Goal: Transaction & Acquisition: Purchase product/service

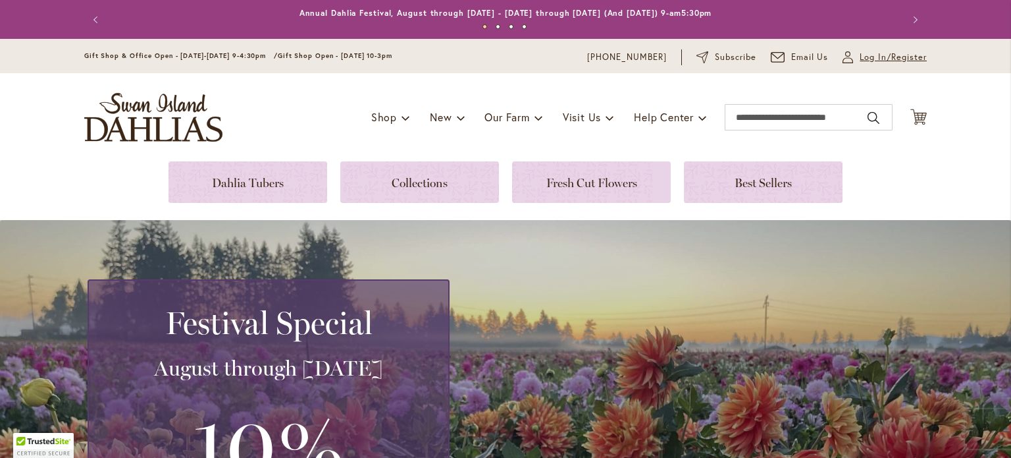
type input "**********"
click at [920, 60] on span "Log In/Register" at bounding box center [893, 57] width 67 height 13
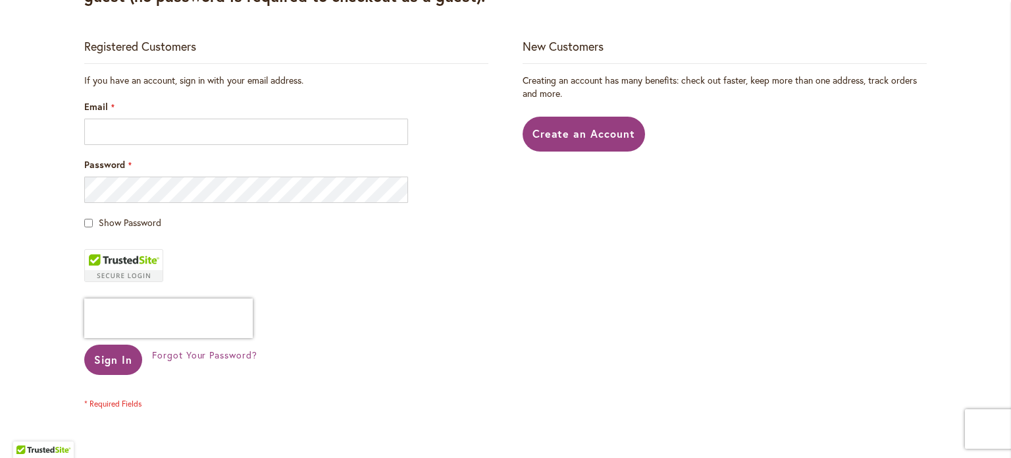
scroll to position [263, 0]
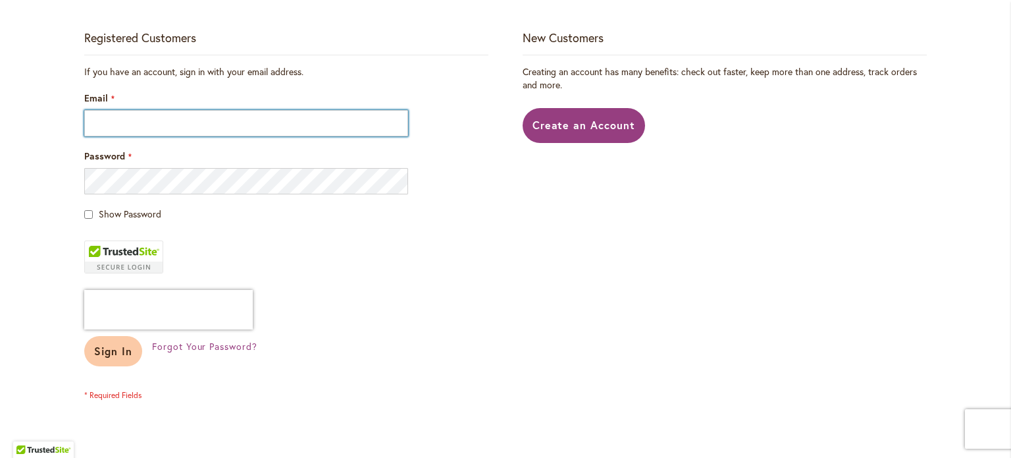
type input "**********"
click at [105, 342] on button "Sign In" at bounding box center [113, 351] width 58 height 30
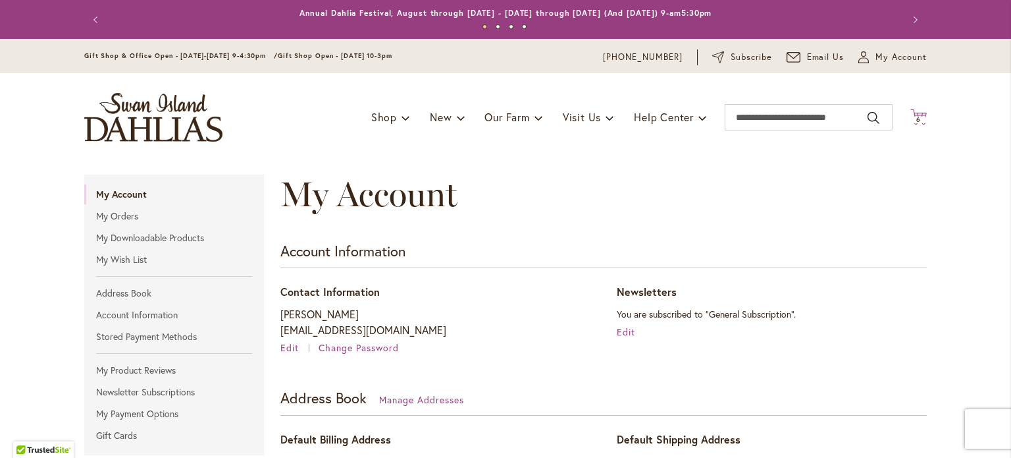
type input "**********"
click at [916, 117] on span "6" at bounding box center [918, 119] width 5 height 9
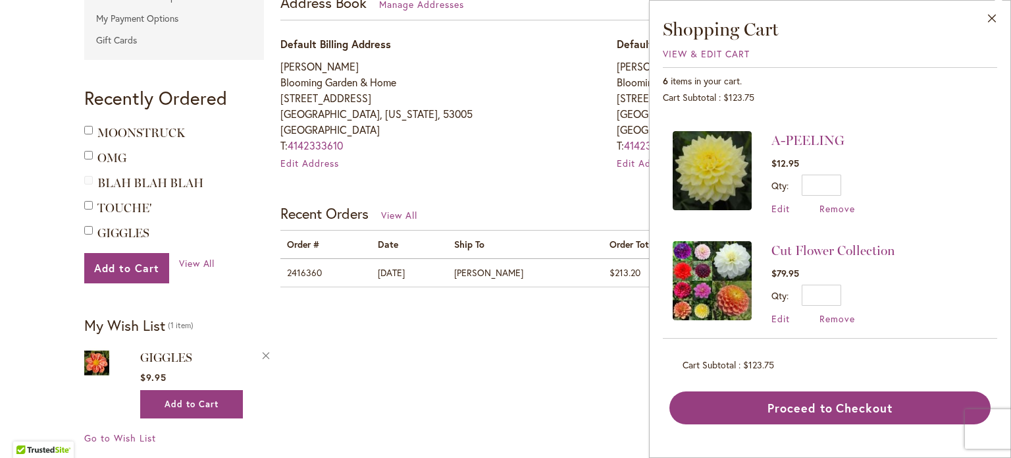
scroll to position [430, 0]
click at [818, 139] on link "A-PEELING" at bounding box center [808, 140] width 73 height 16
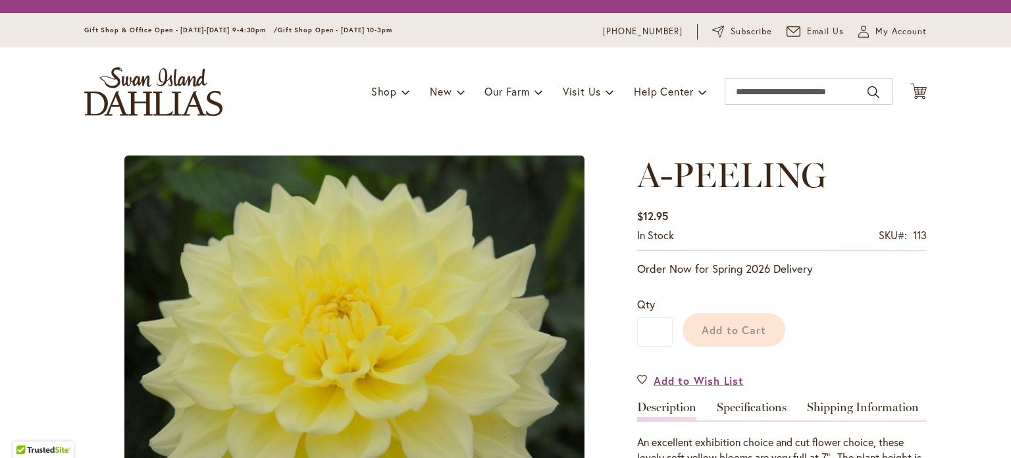
type input "*******"
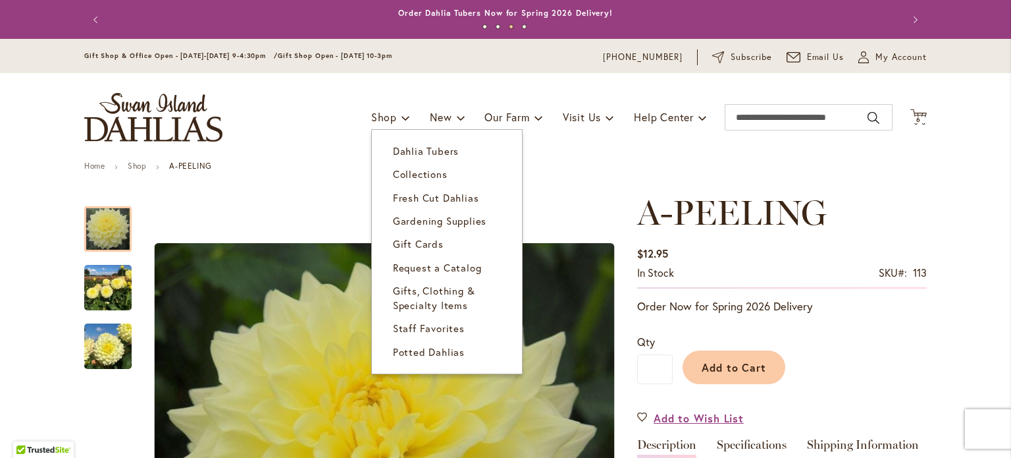
type input "**********"
drag, startPoint x: 394, startPoint y: 135, endPoint x: 345, endPoint y: 112, distance: 53.9
click at [345, 112] on div "Toggle Nav Shop Dahlia Tubers Collections Fresh Cut Dahlias Gardening Supplies …" at bounding box center [505, 117] width 869 height 88
click at [392, 142] on link "Dahlia Tubers" at bounding box center [447, 151] width 150 height 23
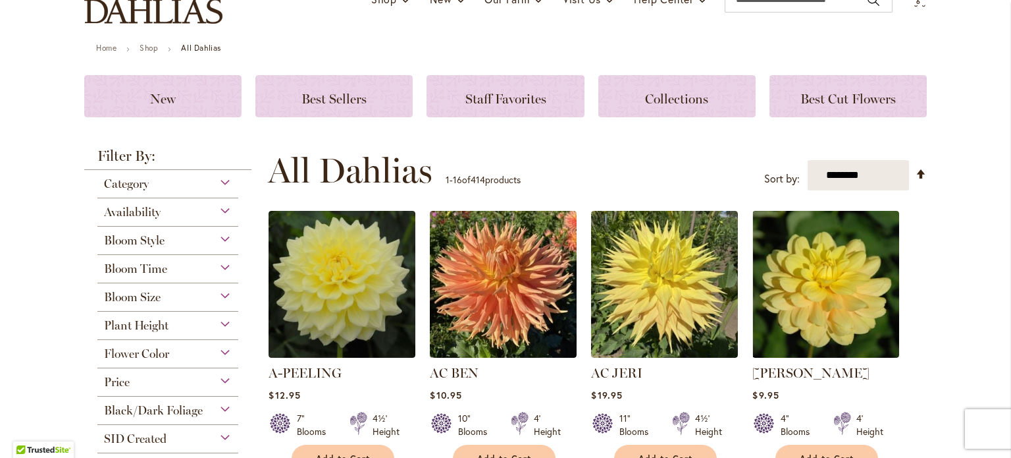
scroll to position [132, 0]
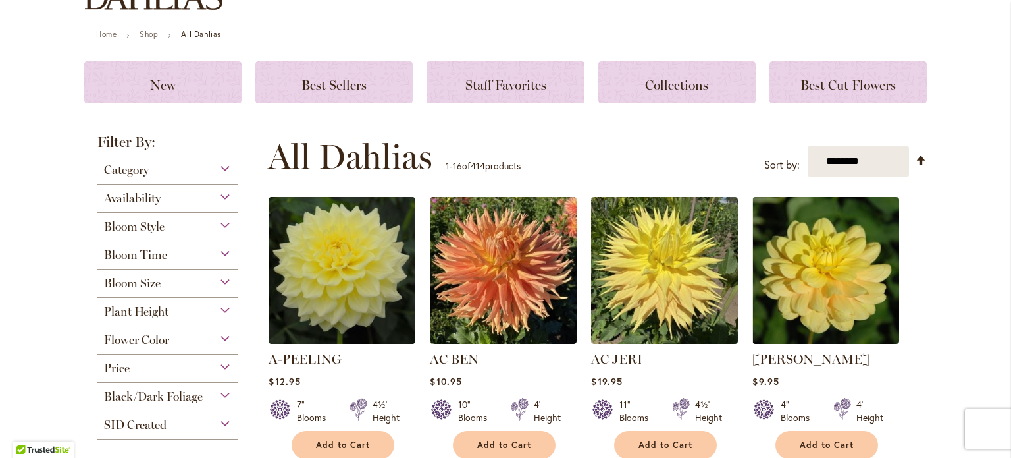
type input "**********"
click at [171, 173] on div "Category" at bounding box center [167, 166] width 141 height 21
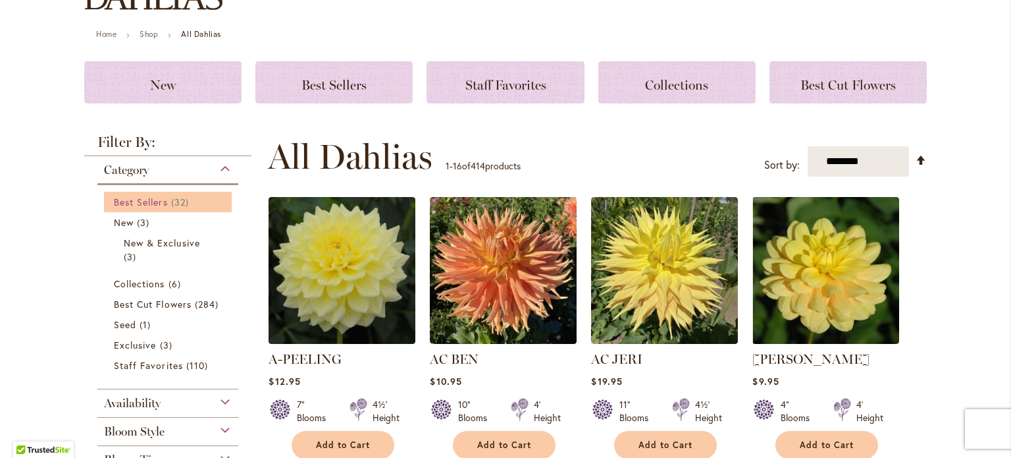
click at [179, 205] on span "32 items" at bounding box center [181, 202] width 21 height 14
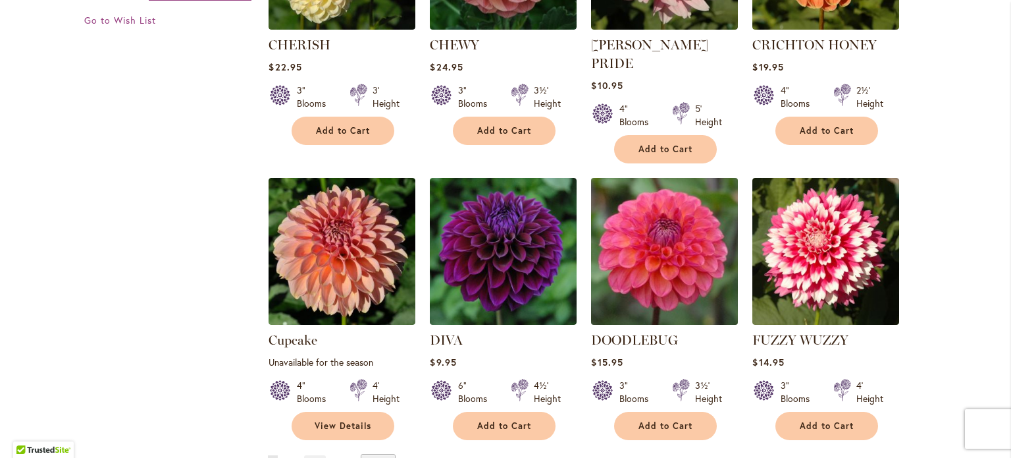
scroll to position [988, 0]
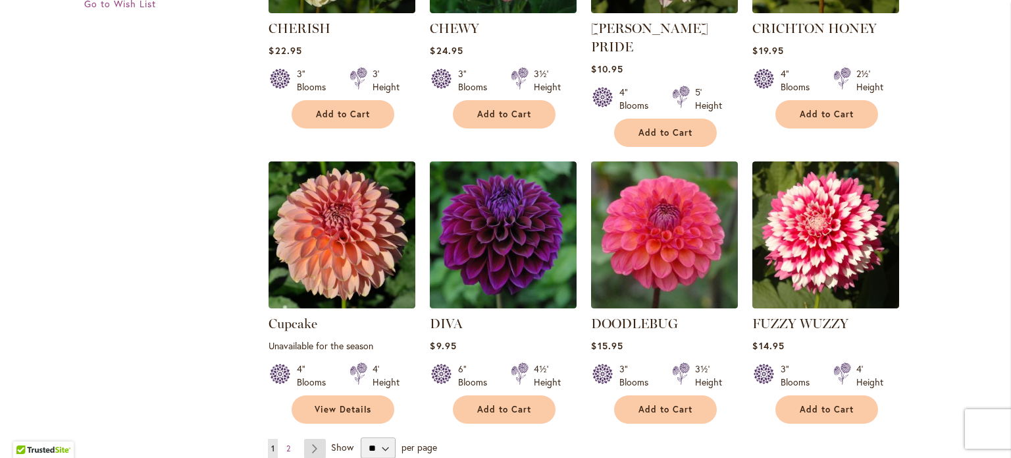
type input "**********"
click at [305, 438] on link "Page Next" at bounding box center [315, 448] width 22 height 20
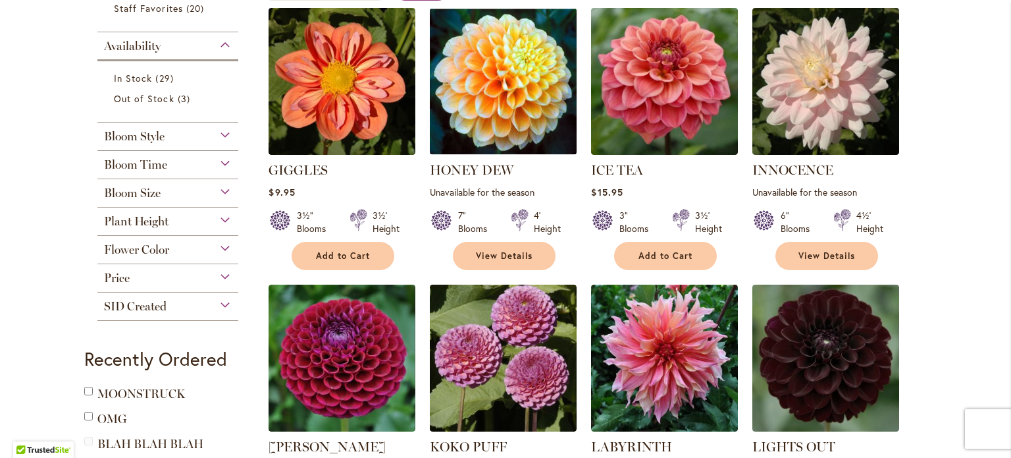
scroll to position [66, 0]
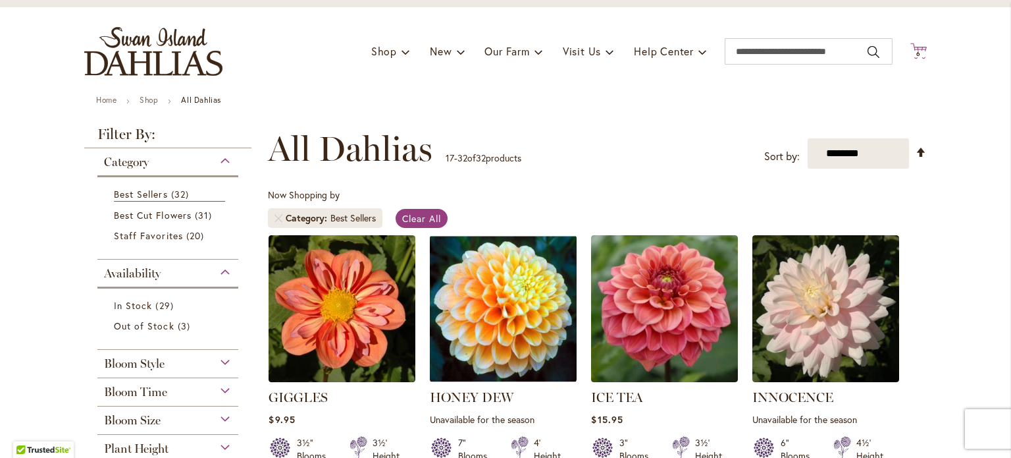
type input "**********"
click at [916, 53] on span "6" at bounding box center [918, 53] width 5 height 9
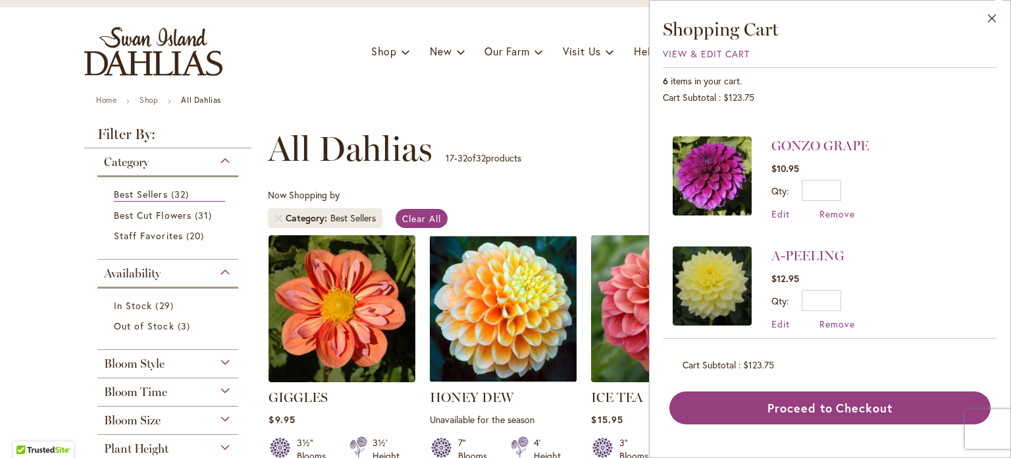
scroll to position [298, 0]
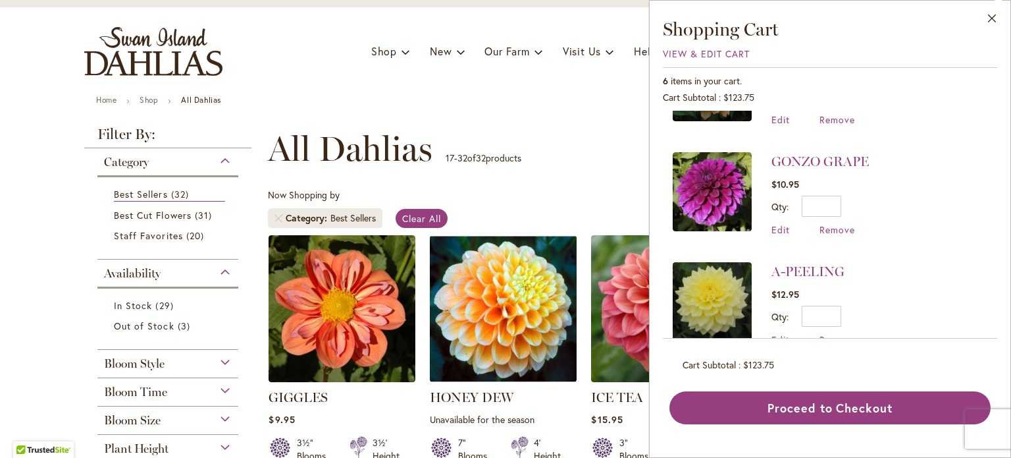
click at [605, 129] on div "**********" at bounding box center [597, 149] width 659 height 40
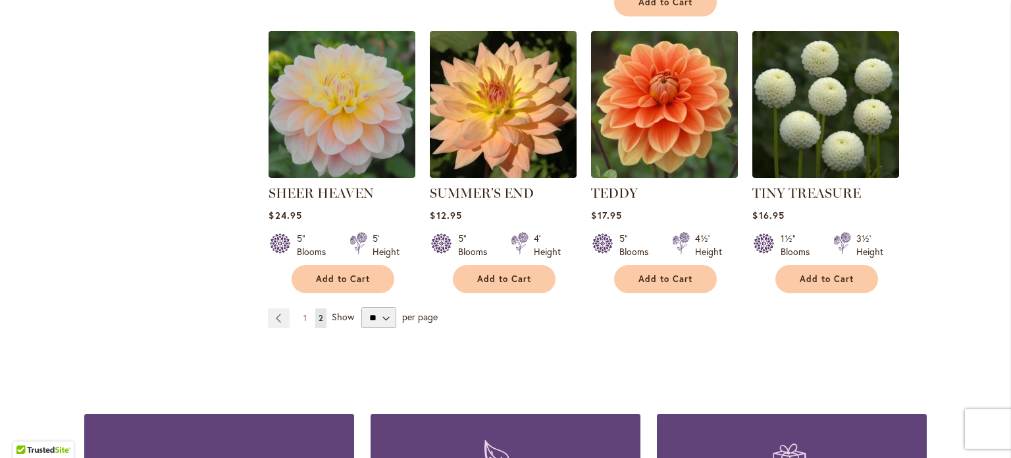
scroll to position [1119, 0]
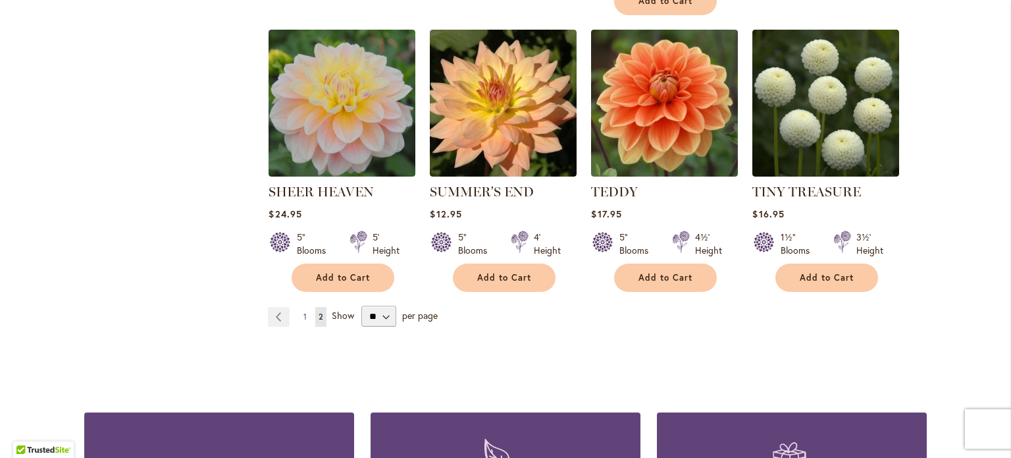
click at [300, 312] on link "Page 1" at bounding box center [305, 317] width 10 height 20
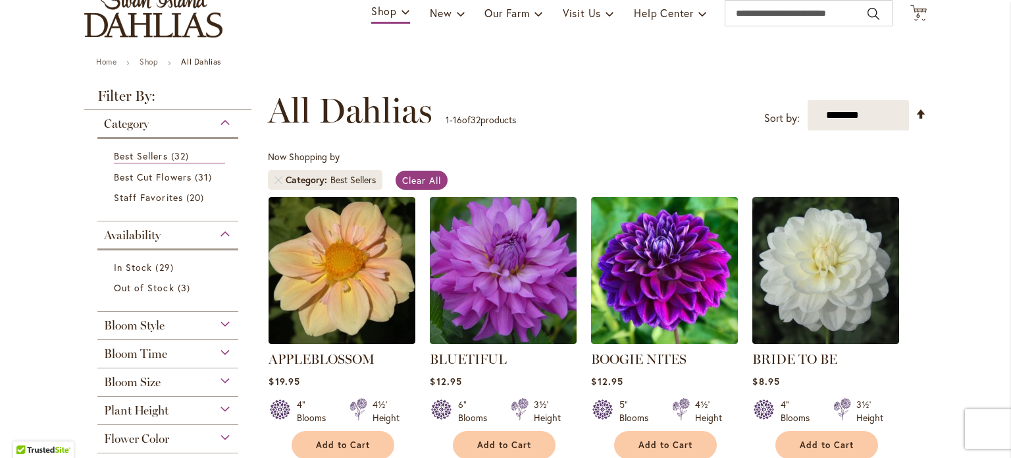
scroll to position [198, 0]
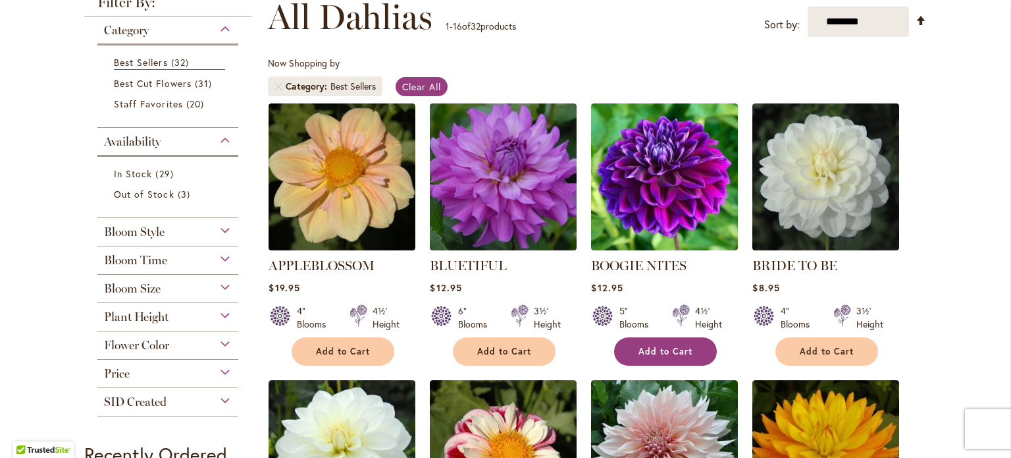
type input "**********"
click at [631, 339] on button "Add to Cart" at bounding box center [665, 351] width 103 height 28
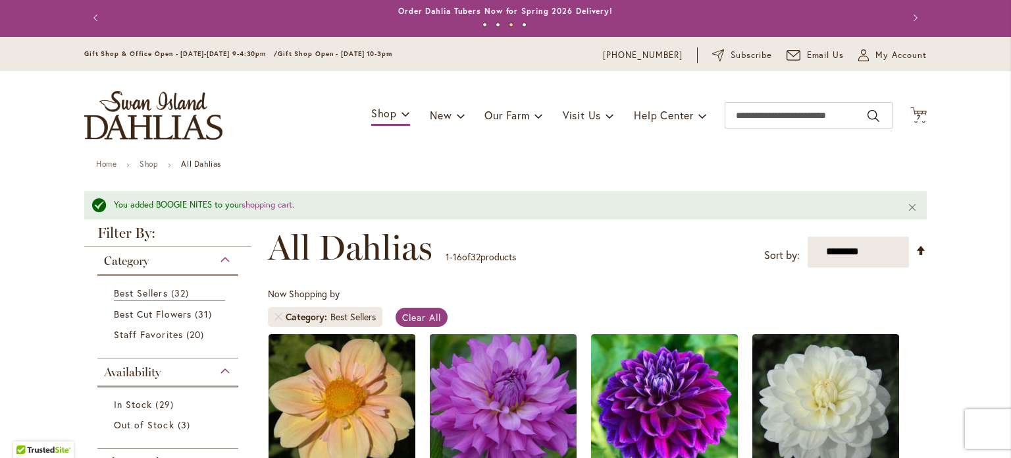
scroll to position [0, 0]
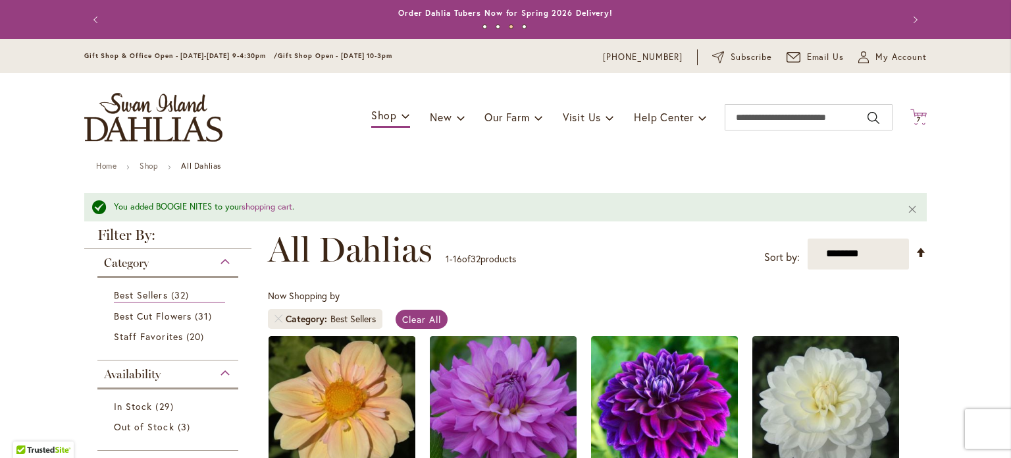
click at [917, 117] on span "7" at bounding box center [919, 119] width 4 height 9
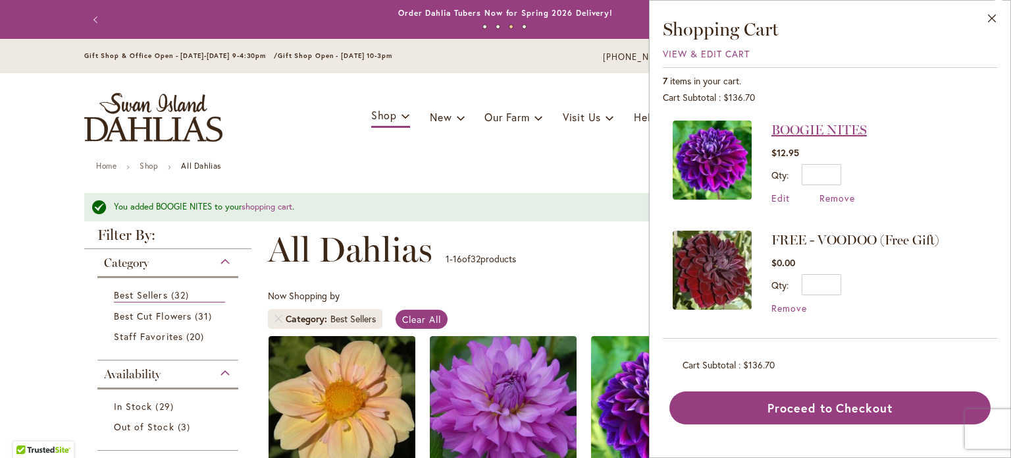
click at [808, 131] on link "BOOGIE NITES" at bounding box center [819, 130] width 95 height 16
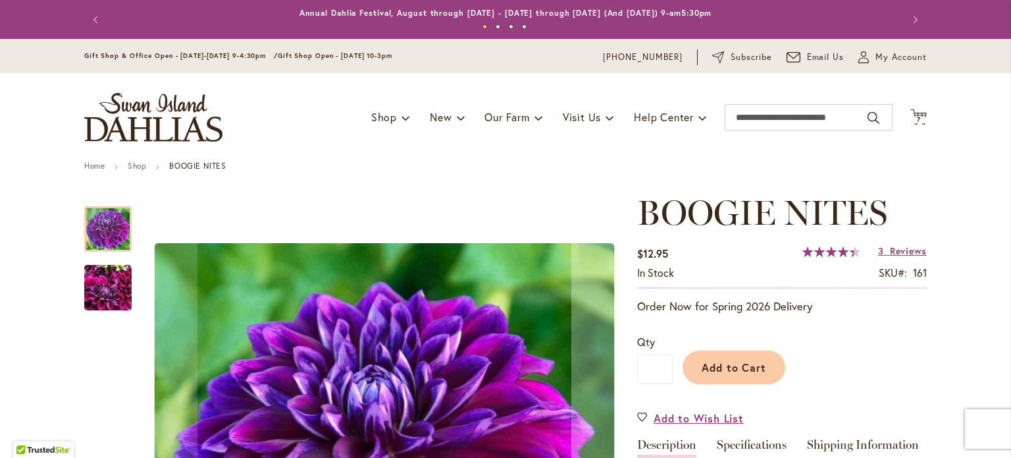
type input "**********"
click at [922, 119] on div "Toggle Nav Shop Dahlia Tubers Collections Fresh Cut Dahlias Gardening Supplies …" at bounding box center [505, 117] width 869 height 88
click at [916, 117] on span "7 7 items" at bounding box center [918, 120] width 13 height 7
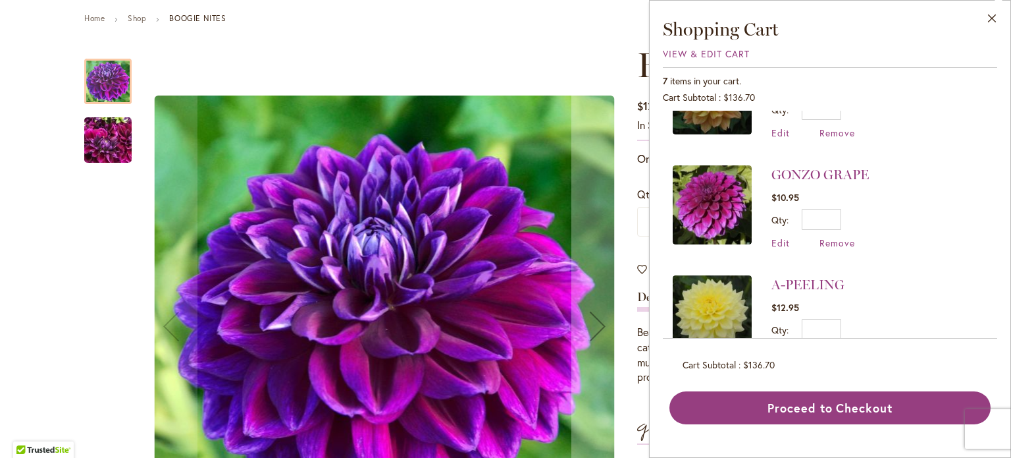
scroll to position [198, 0]
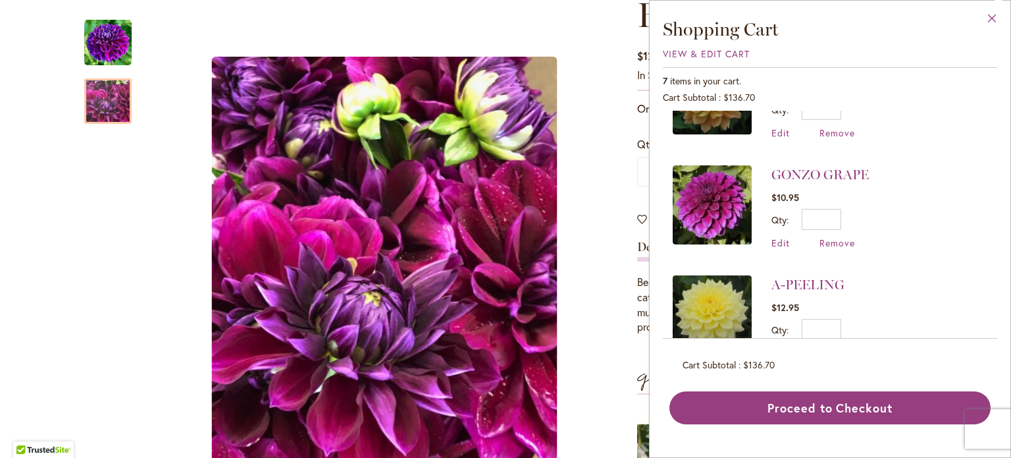
click at [993, 26] on button "Close" at bounding box center [992, 21] width 36 height 41
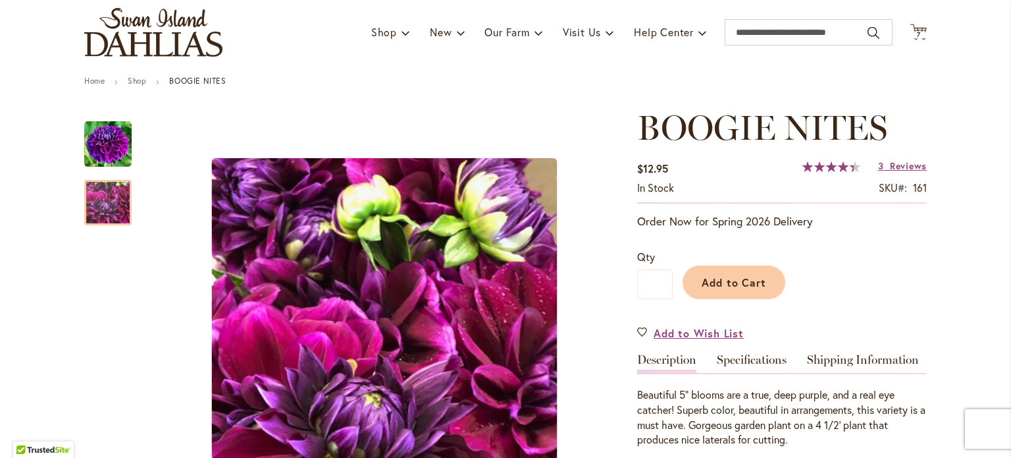
scroll to position [0, 0]
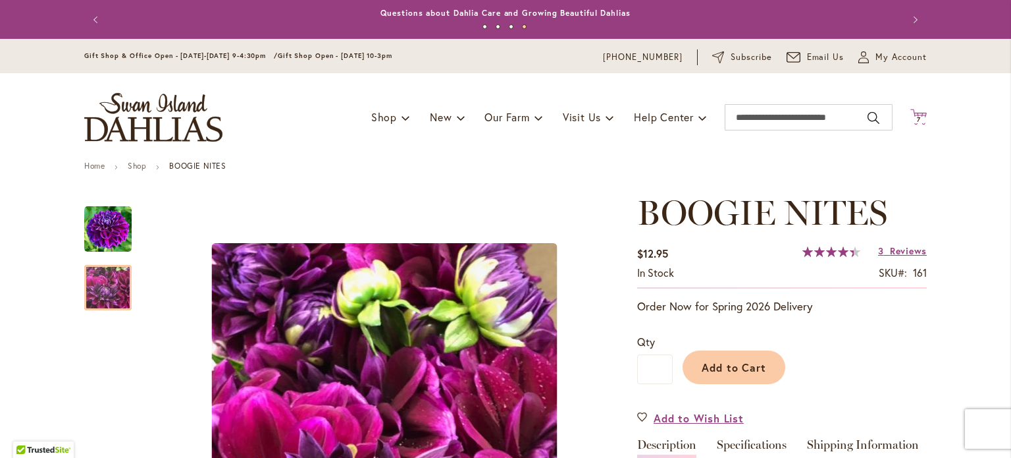
click at [912, 120] on span "7 7 items" at bounding box center [918, 120] width 13 height 7
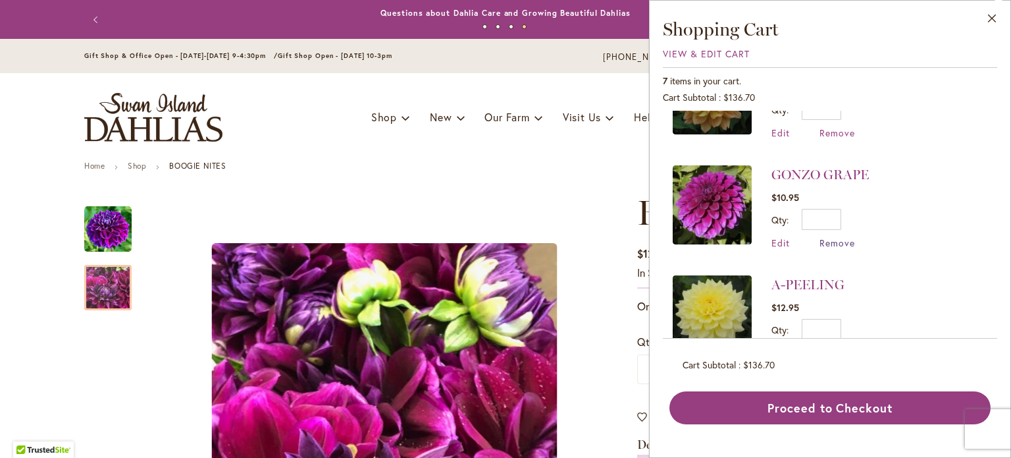
click at [847, 236] on span "Remove" at bounding box center [838, 242] width 36 height 13
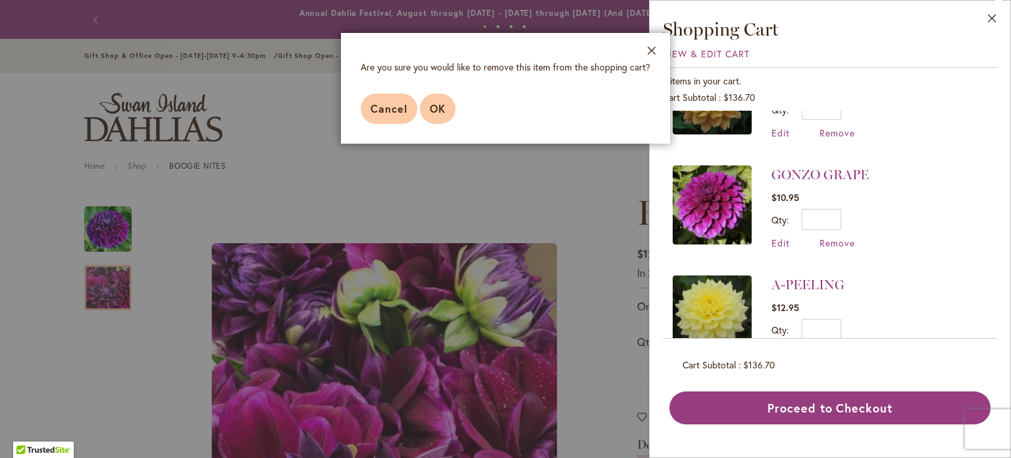
click at [437, 117] on button "OK" at bounding box center [438, 108] width 36 height 30
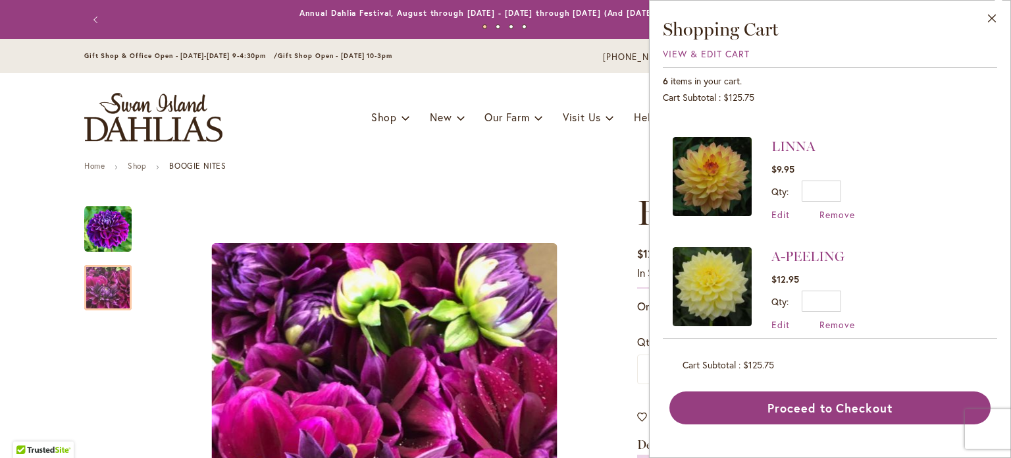
scroll to position [298, 0]
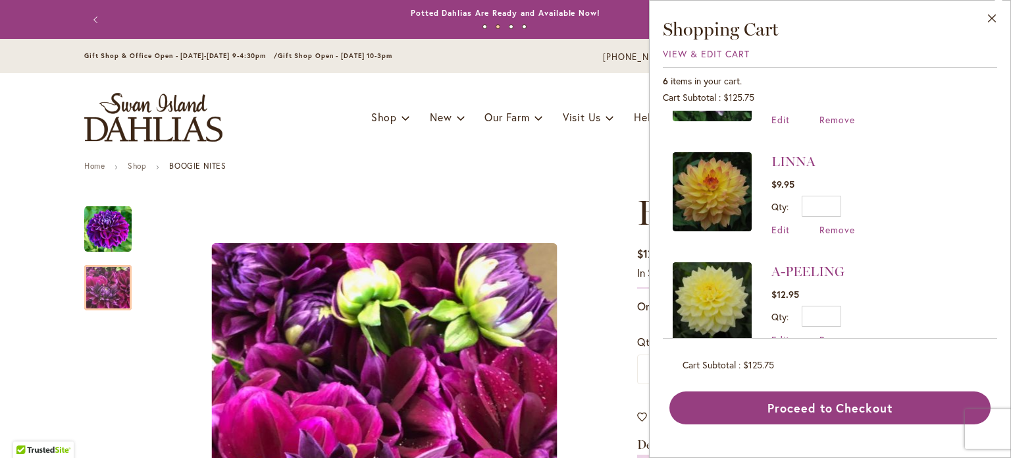
click at [830, 232] on li "LINNA $9.95 Qty * Update Edit Remove" at bounding box center [830, 194] width 315 height 110
click at [830, 228] on span "Remove" at bounding box center [838, 229] width 36 height 13
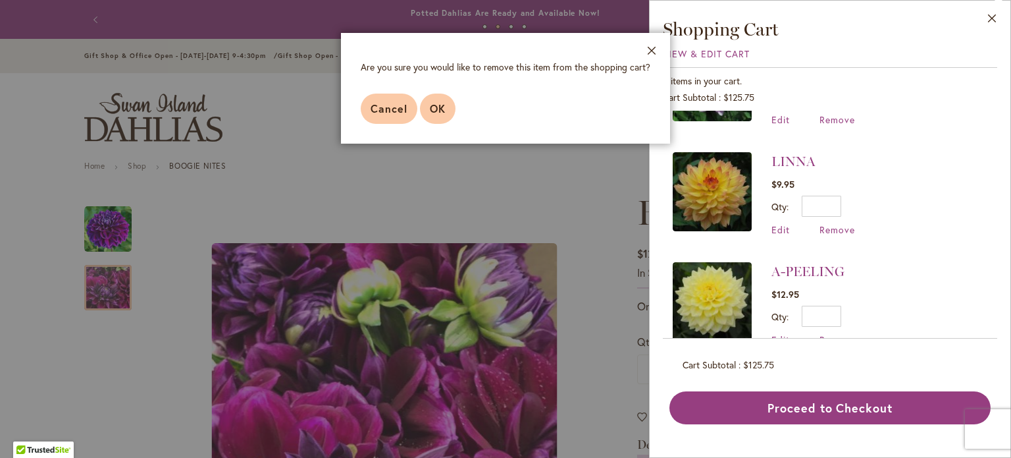
click at [436, 118] on button "OK" at bounding box center [438, 108] width 36 height 30
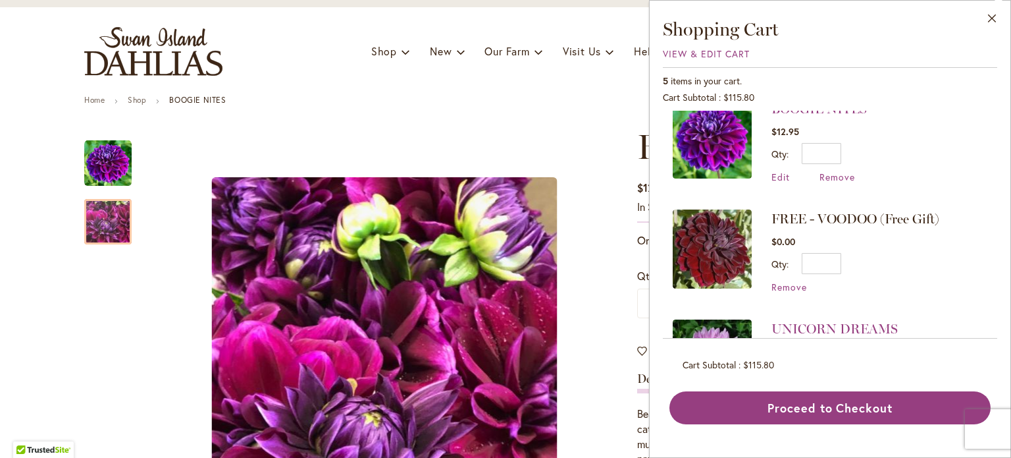
scroll to position [0, 0]
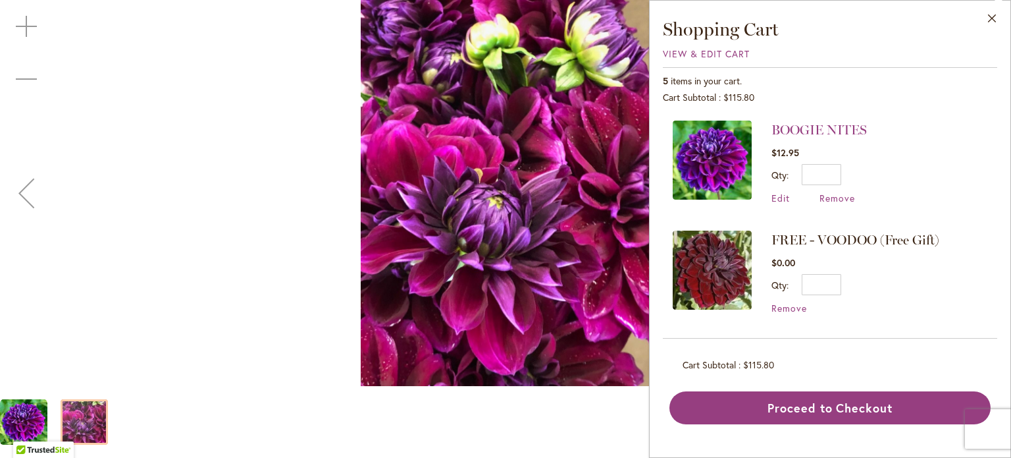
click at [259, 73] on div "BOOGIE NITES" at bounding box center [505, 193] width 1011 height 386
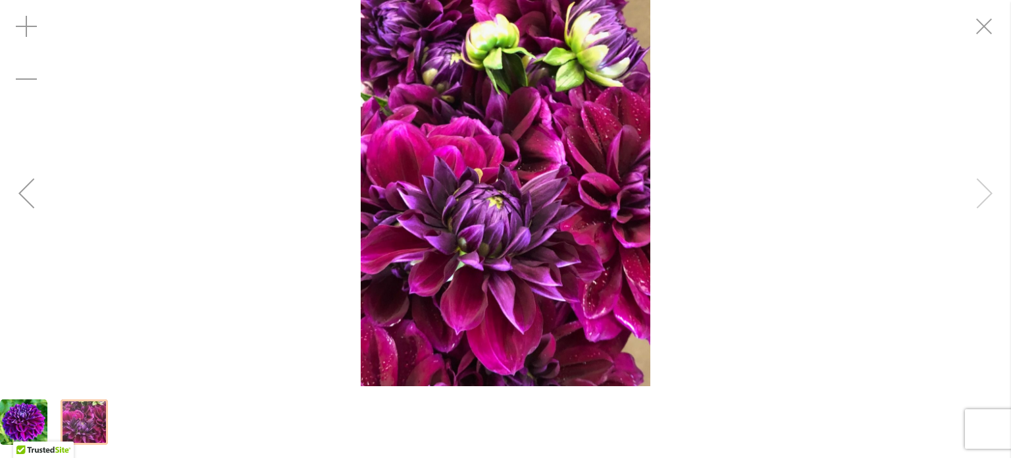
click at [248, 81] on div "BOOGIE NITES" at bounding box center [505, 193] width 1011 height 386
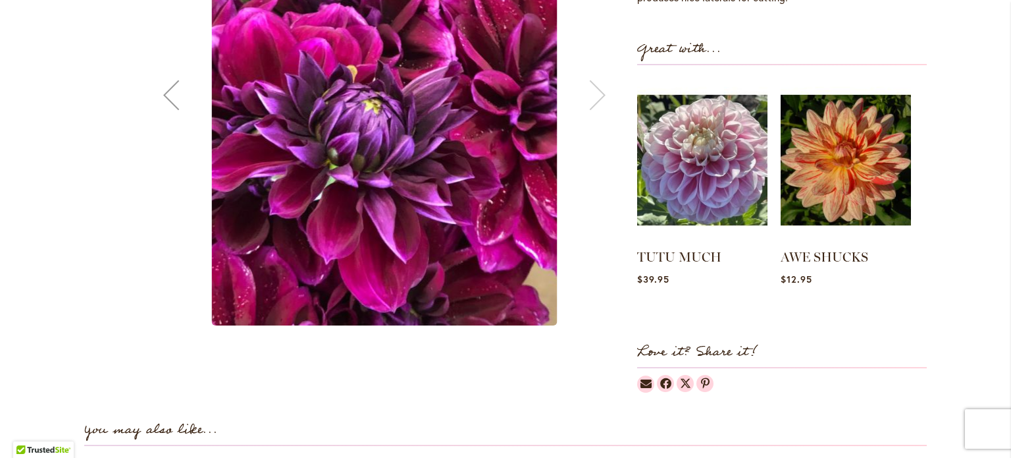
scroll to position [198, 0]
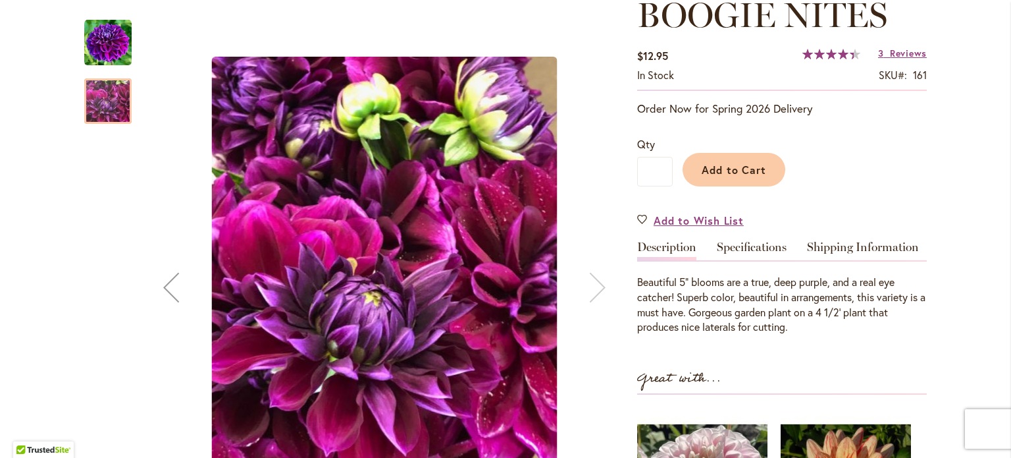
click at [95, 47] on img "BOOGIE NITES" at bounding box center [107, 42] width 47 height 47
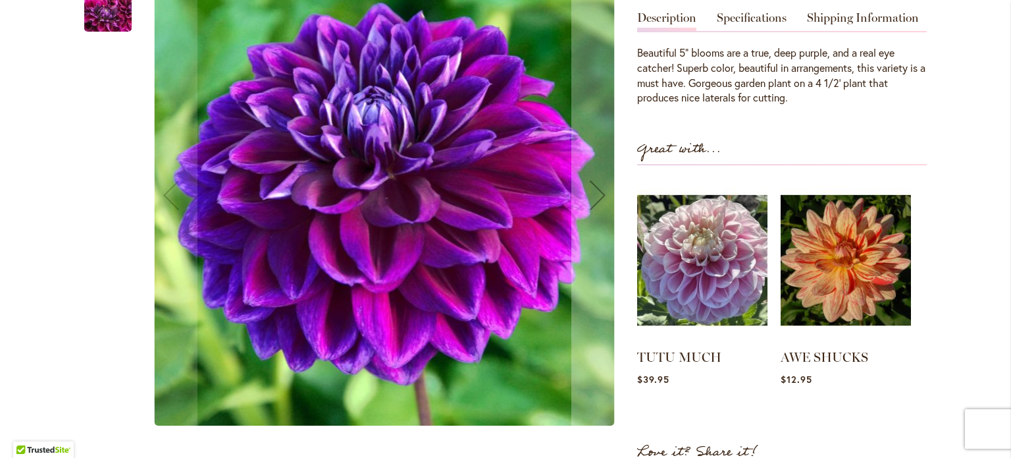
scroll to position [329, 0]
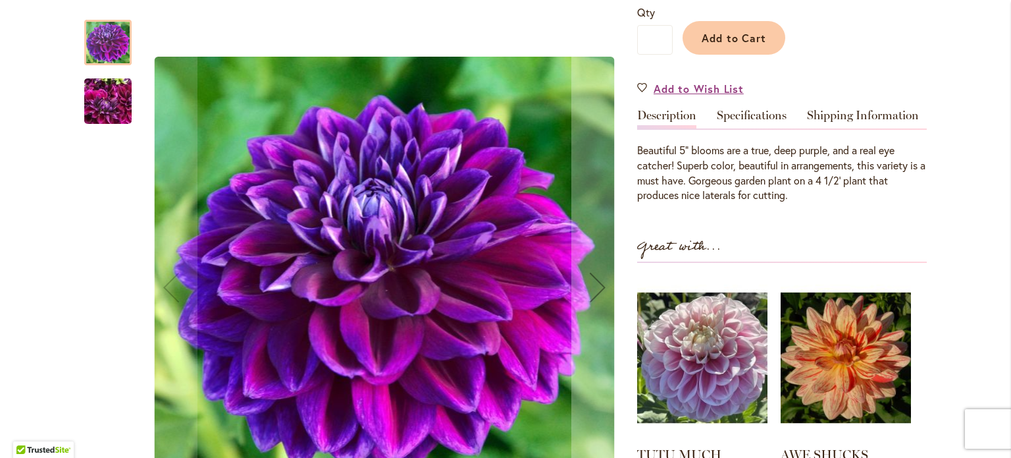
click at [111, 86] on img "BOOGIE NITES" at bounding box center [107, 101] width 47 height 63
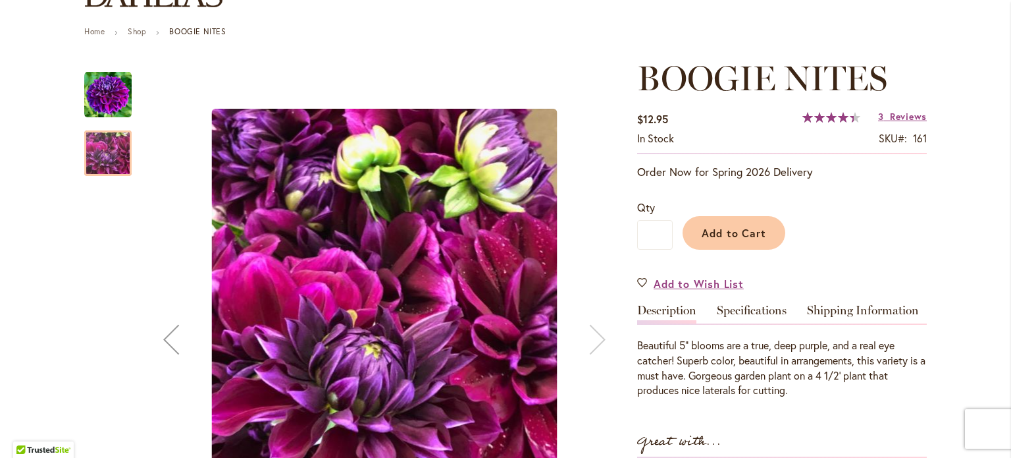
scroll to position [132, 0]
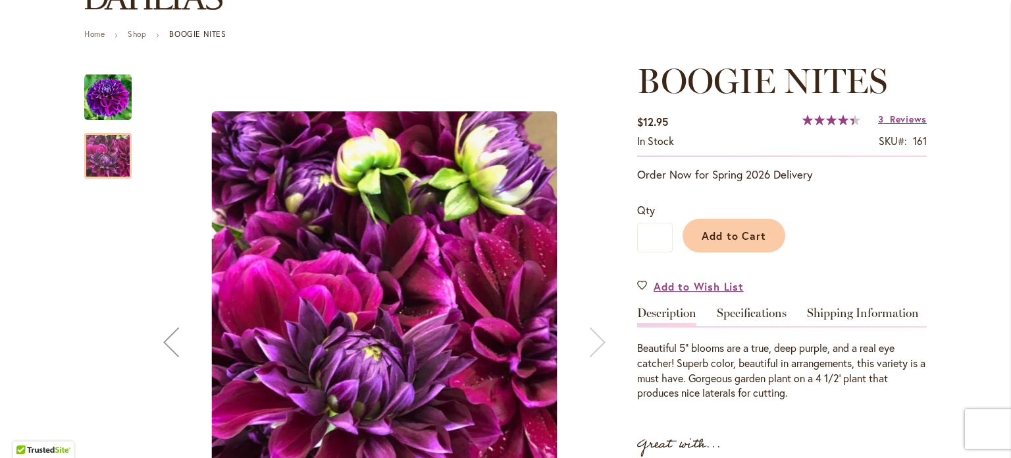
click at [90, 103] on img "BOOGIE NITES" at bounding box center [107, 97] width 47 height 47
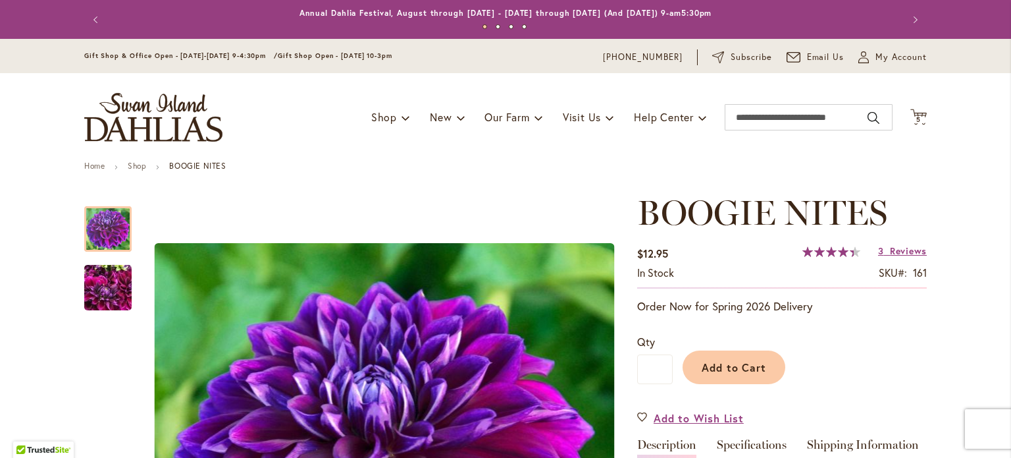
scroll to position [0, 0]
drag, startPoint x: 978, startPoint y: 394, endPoint x: 618, endPoint y: 174, distance: 421.6
click at [917, 112] on icon at bounding box center [918, 117] width 16 height 16
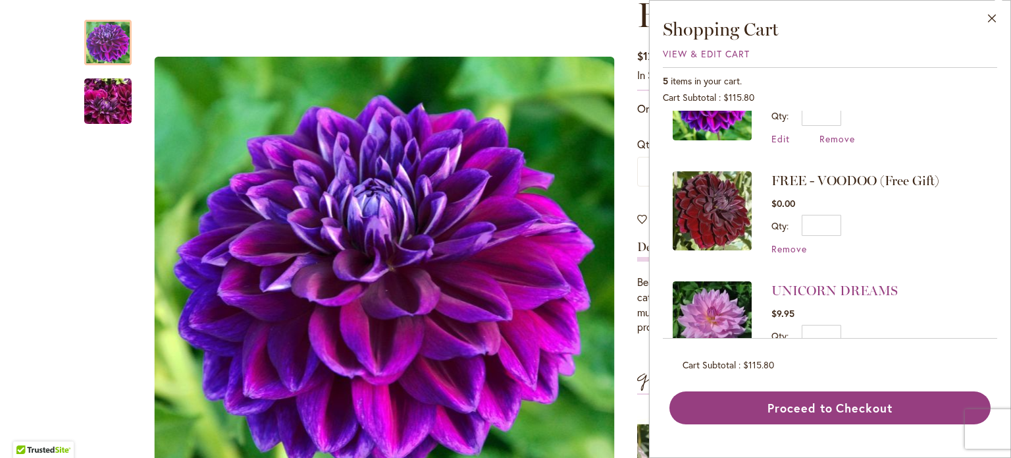
scroll to position [198, 0]
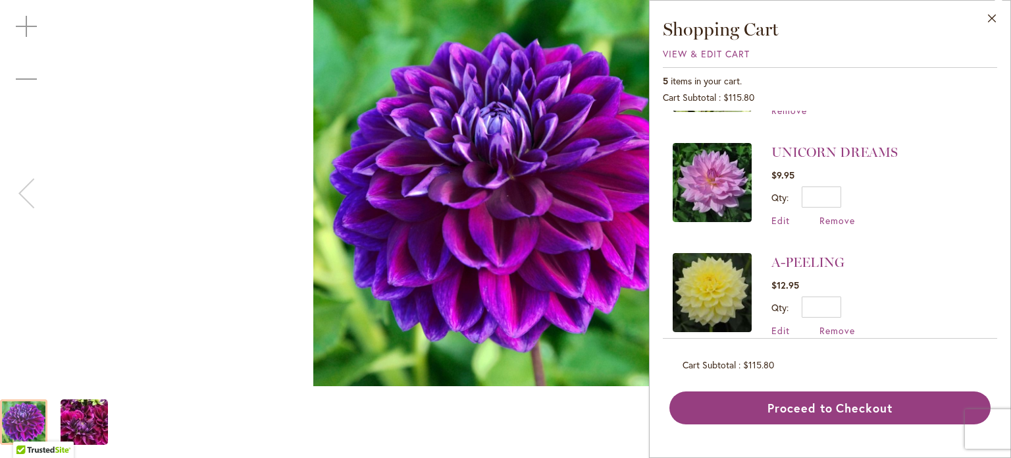
drag, startPoint x: 182, startPoint y: 30, endPoint x: 873, endPoint y: 99, distance: 694.7
click at [185, 31] on div "BOOGIE NITES" at bounding box center [505, 193] width 1011 height 386
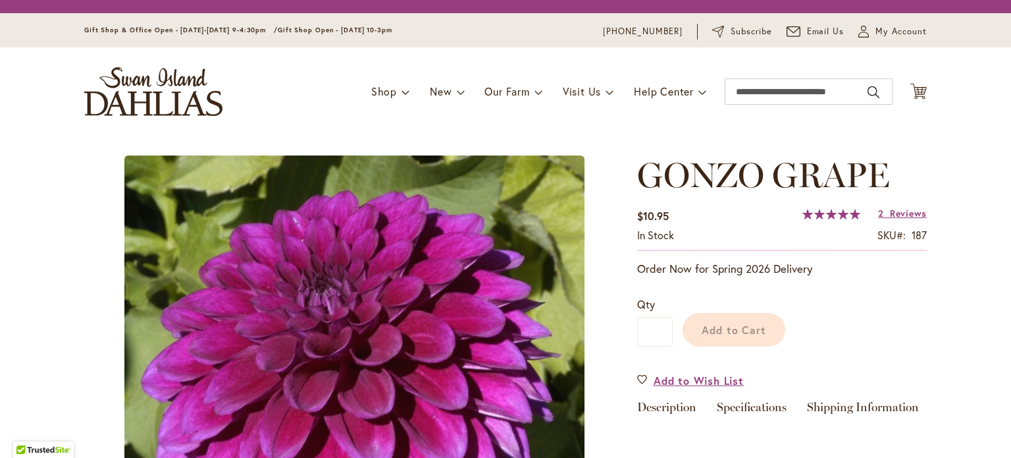
type input "*******"
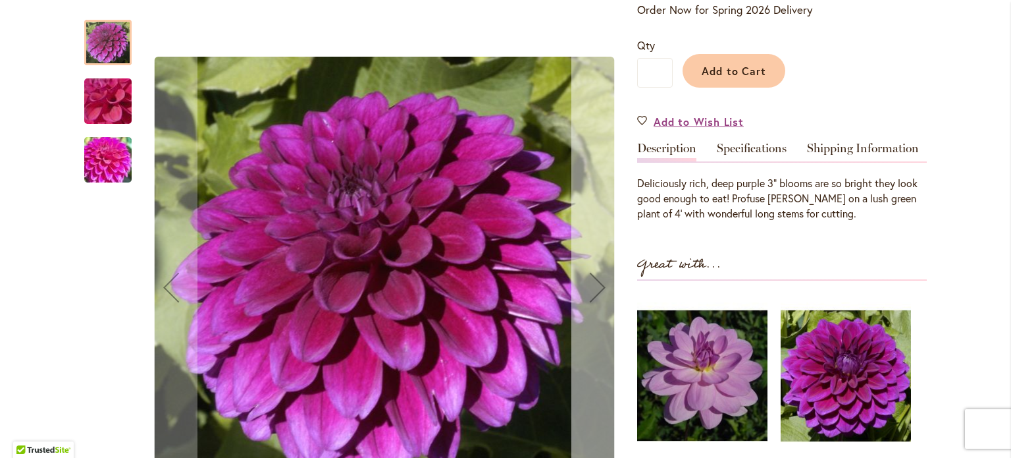
scroll to position [395, 0]
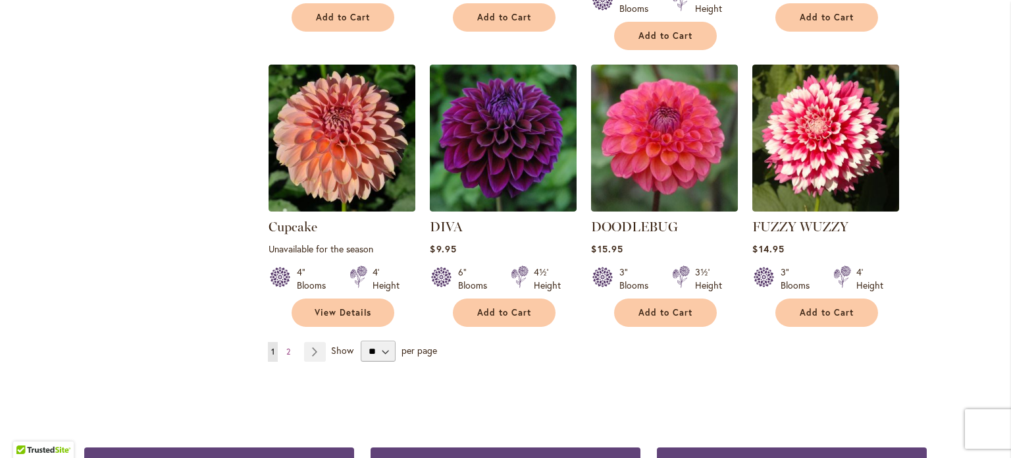
scroll to position [1119, 0]
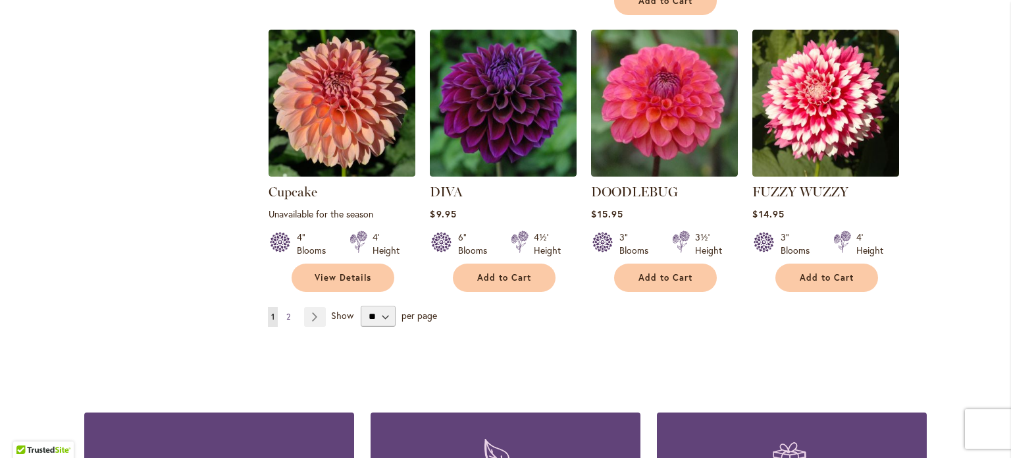
type input "**********"
click at [283, 307] on link "Page 2" at bounding box center [288, 317] width 11 height 20
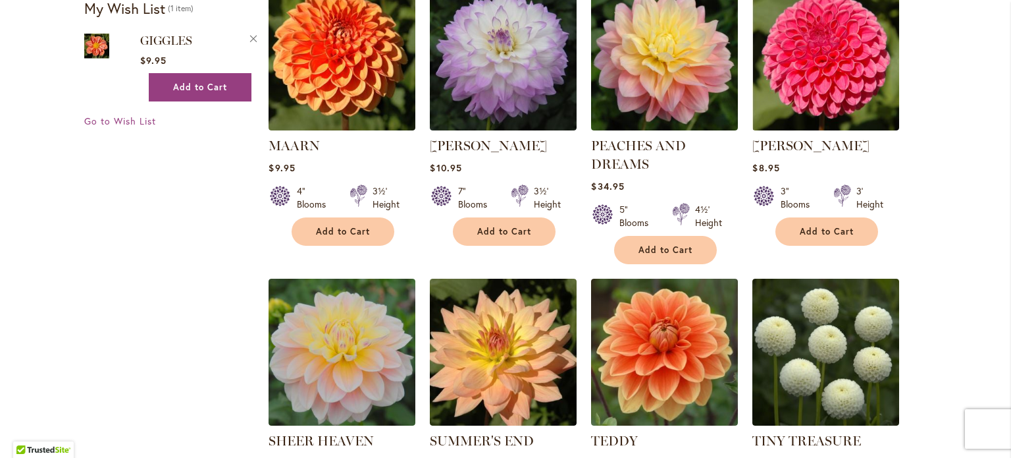
scroll to position [790, 0]
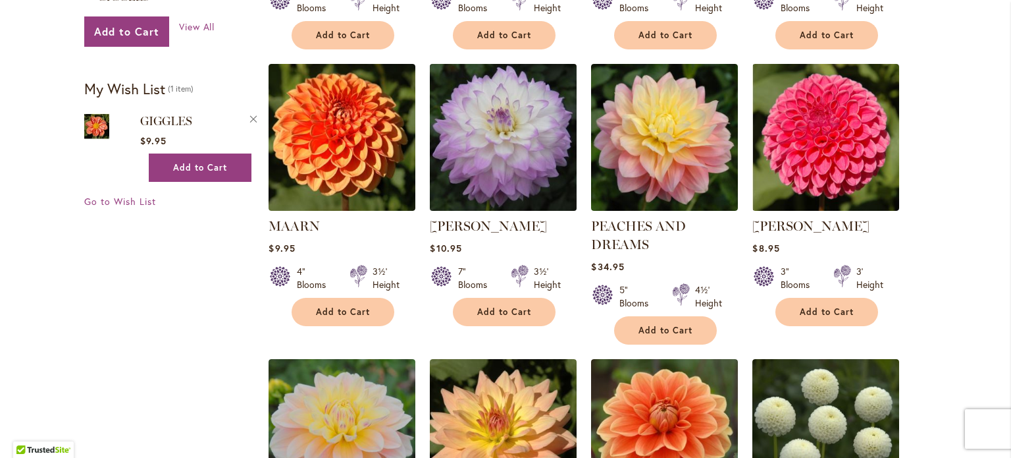
type input "**********"
click at [448, 188] on img at bounding box center [504, 137] width 154 height 154
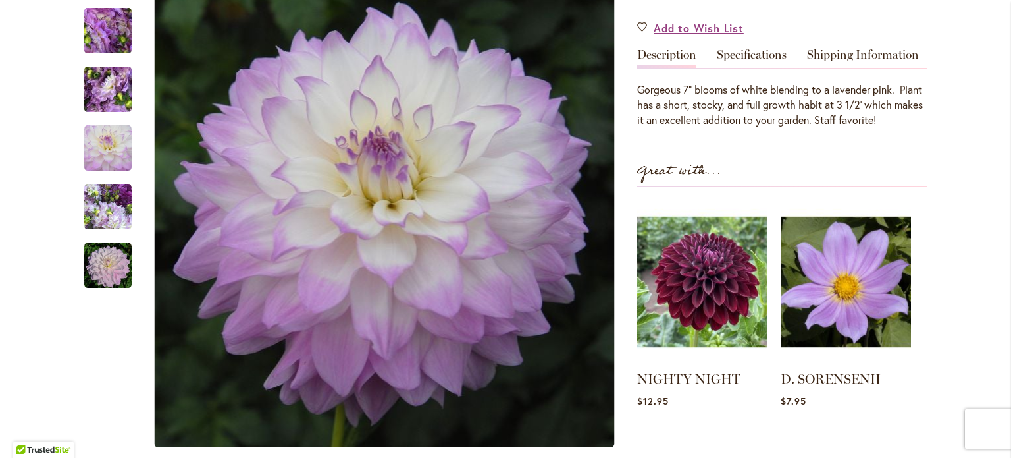
scroll to position [395, 0]
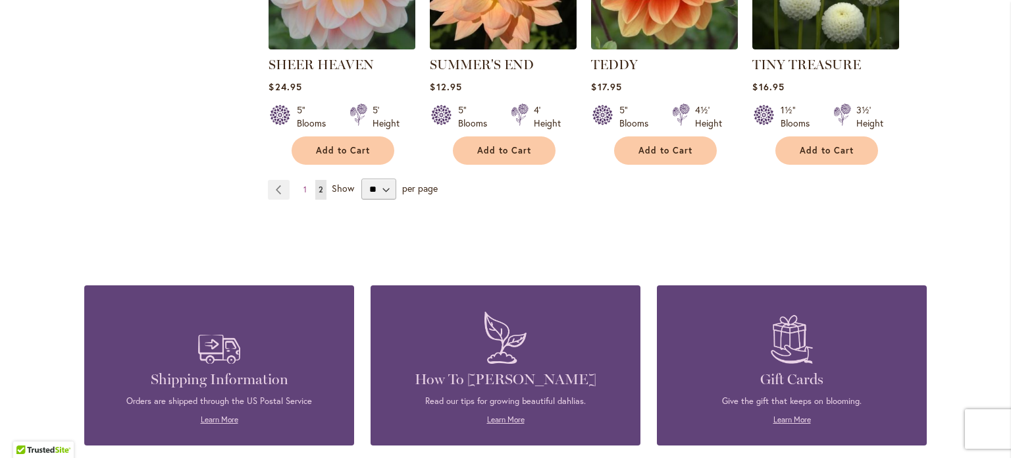
scroll to position [1251, 0]
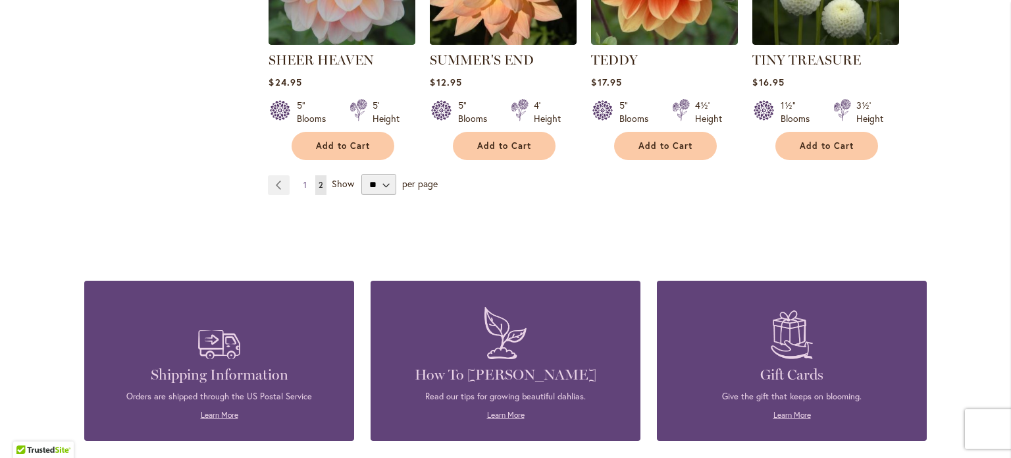
type input "**********"
click at [303, 182] on span "1" at bounding box center [304, 185] width 3 height 10
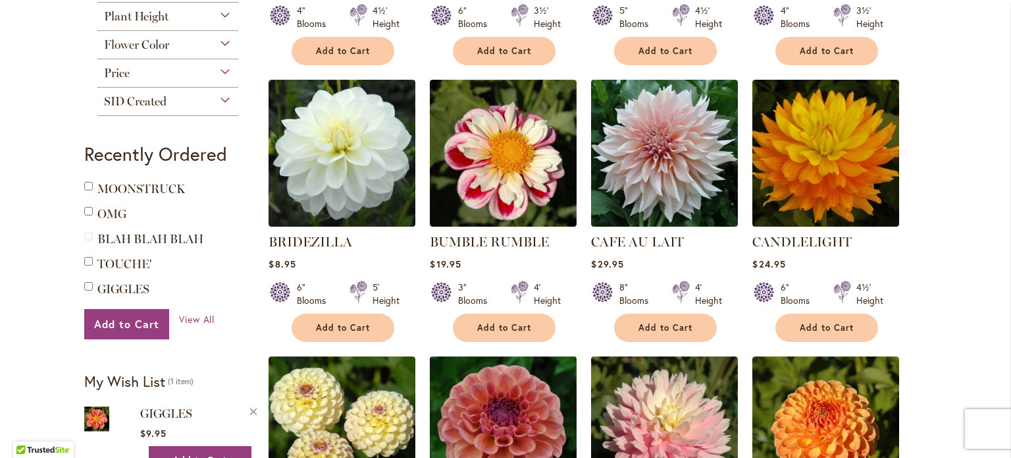
scroll to position [263, 0]
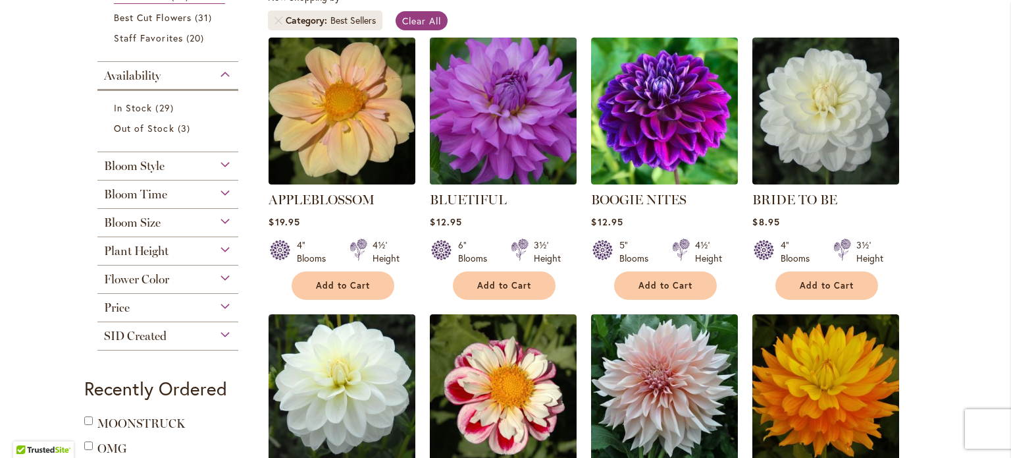
type input "**********"
click at [465, 163] on img at bounding box center [504, 111] width 154 height 154
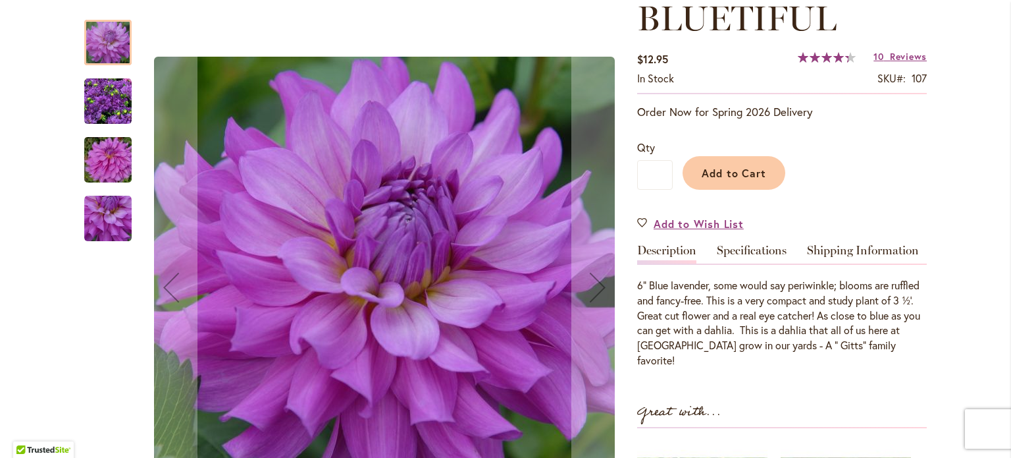
scroll to position [198, 0]
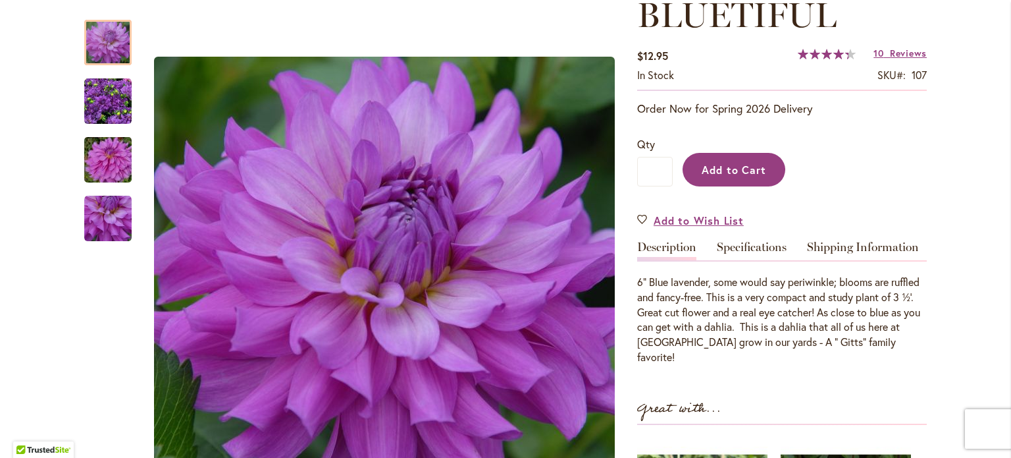
type input "**********"
click at [717, 166] on span "Add to Cart" at bounding box center [734, 170] width 65 height 14
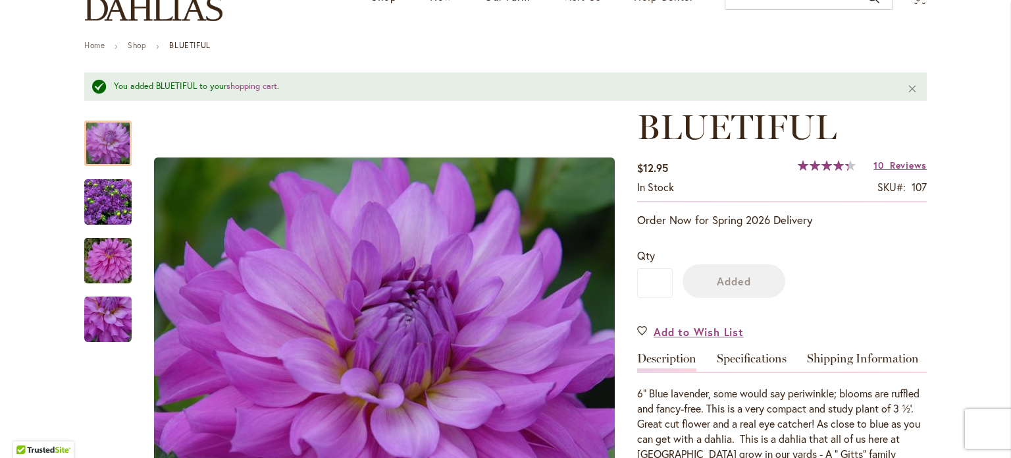
scroll to position [0, 0]
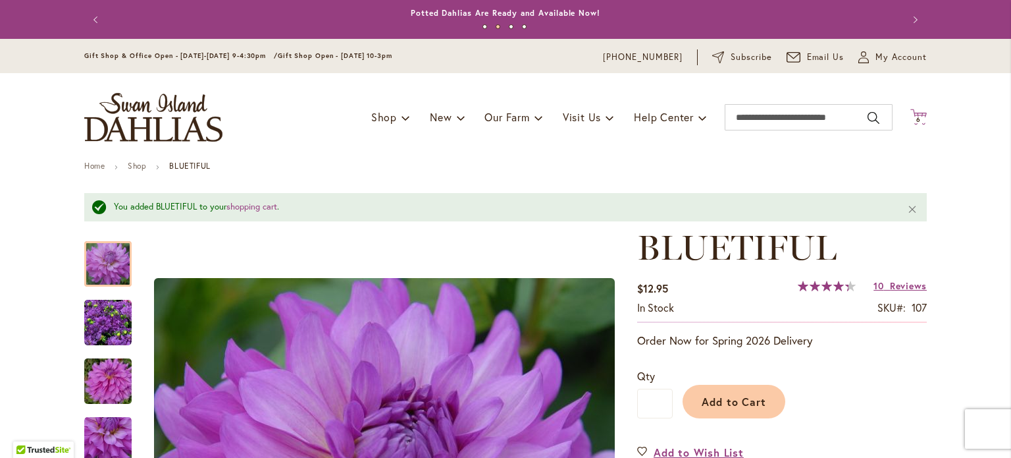
click at [918, 115] on div "Toggle Nav Shop Dahlia Tubers Collections Fresh Cut Dahlias Gardening Supplies …" at bounding box center [505, 117] width 869 height 88
click at [918, 114] on icon at bounding box center [918, 117] width 16 height 16
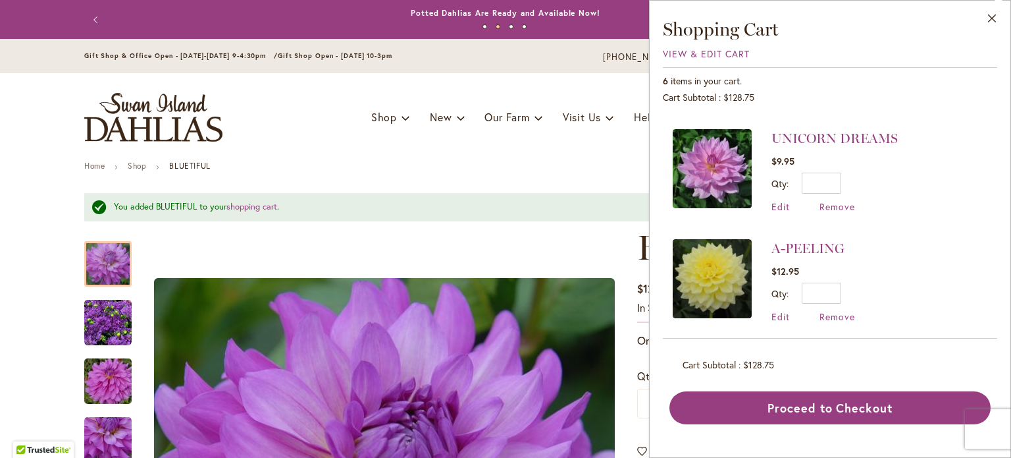
scroll to position [329, 0]
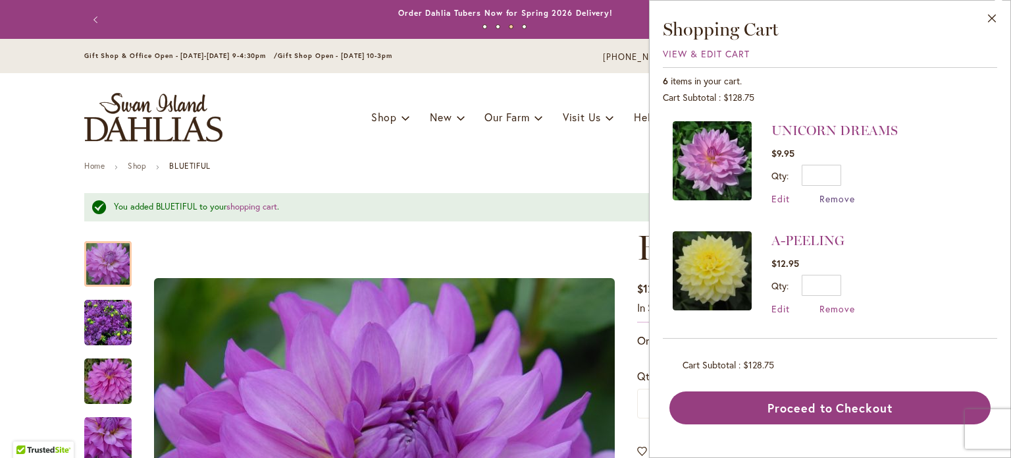
click at [846, 194] on span "Remove" at bounding box center [838, 198] width 36 height 13
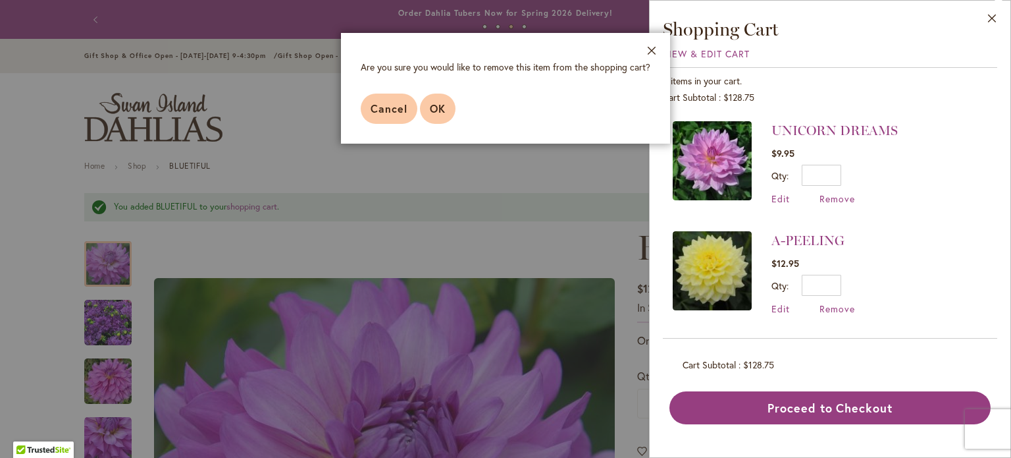
click at [441, 108] on span "OK" at bounding box center [438, 108] width 16 height 14
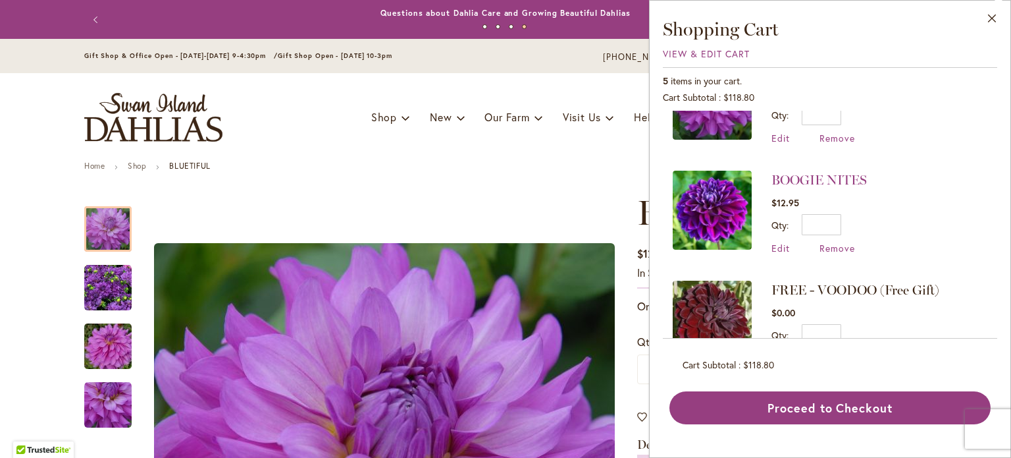
scroll to position [263, 0]
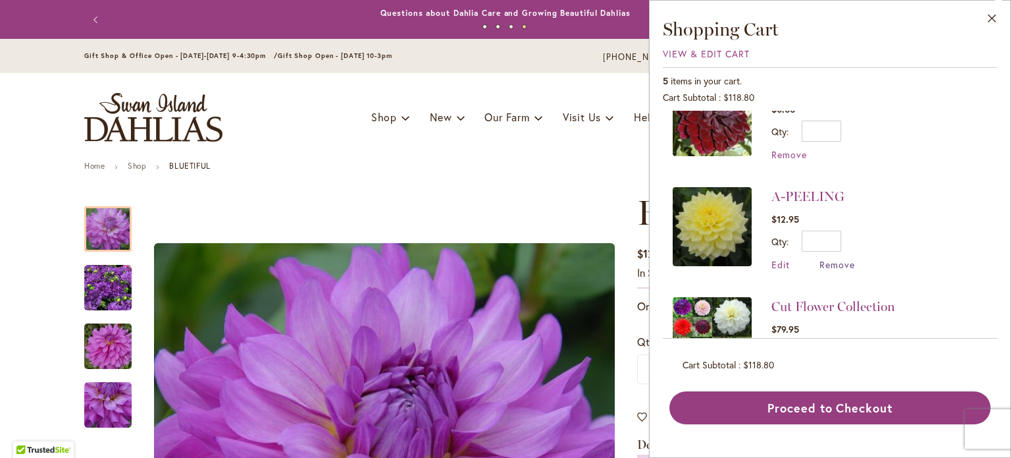
click at [841, 261] on span "Remove" at bounding box center [838, 264] width 36 height 13
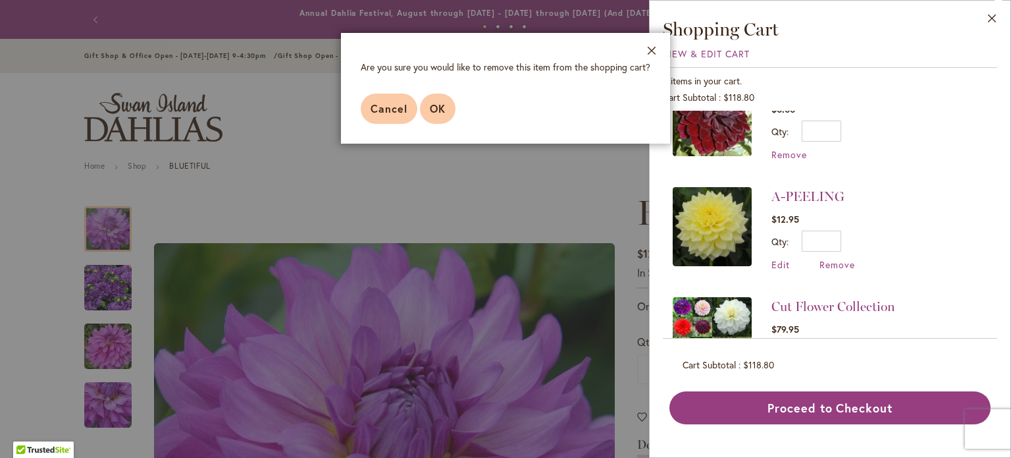
click at [432, 103] on span "OK" at bounding box center [438, 108] width 16 height 14
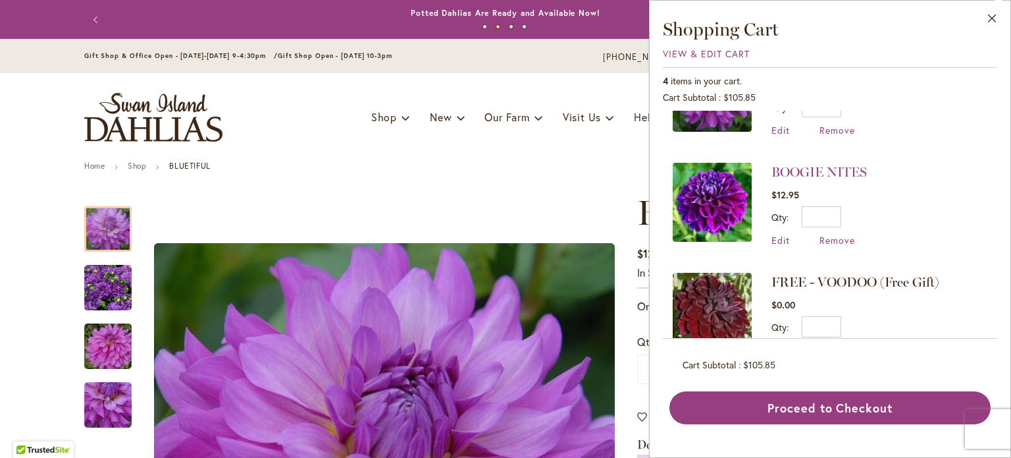
scroll to position [0, 0]
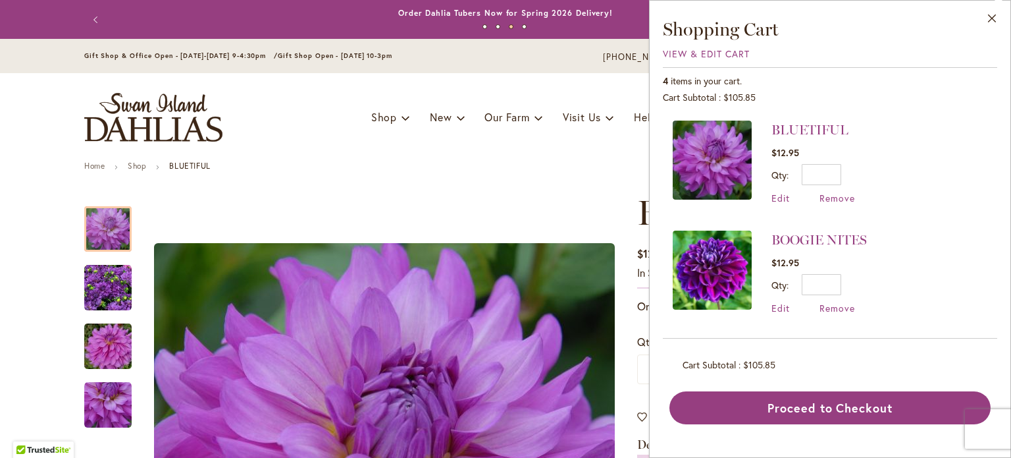
click at [358, 147] on div "Toggle Nav Shop Dahlia Tubers Collections Fresh Cut Dahlias Gardening Supplies …" at bounding box center [505, 117] width 869 height 88
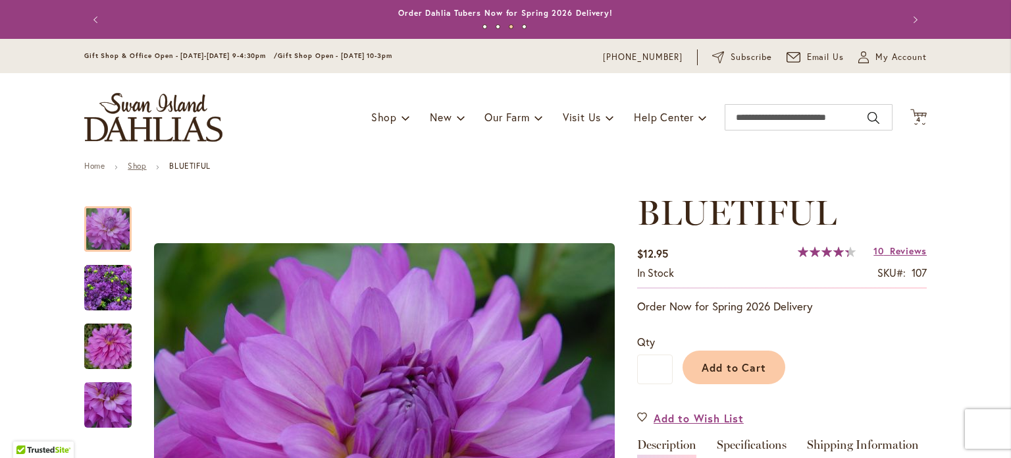
click at [138, 167] on link "Shop" at bounding box center [137, 166] width 18 height 10
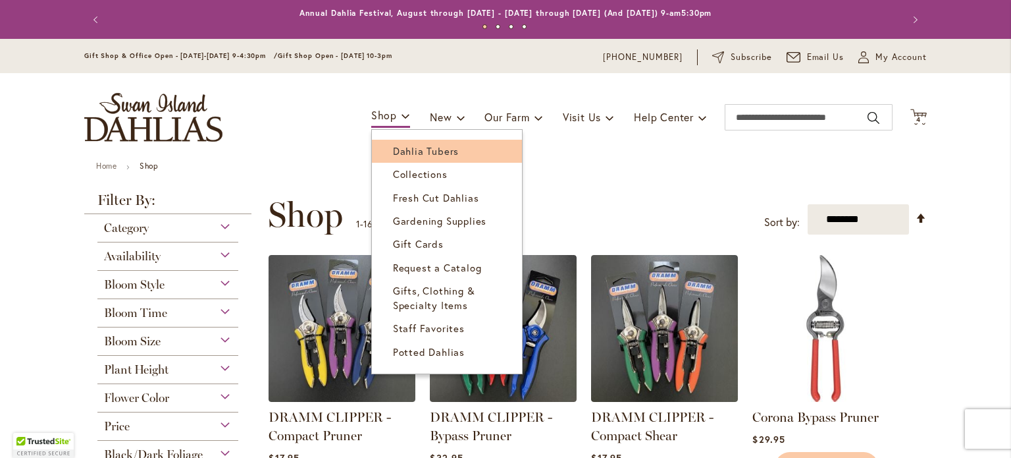
type input "**********"
click at [393, 144] on span "Dahlia Tubers" at bounding box center [426, 150] width 66 height 13
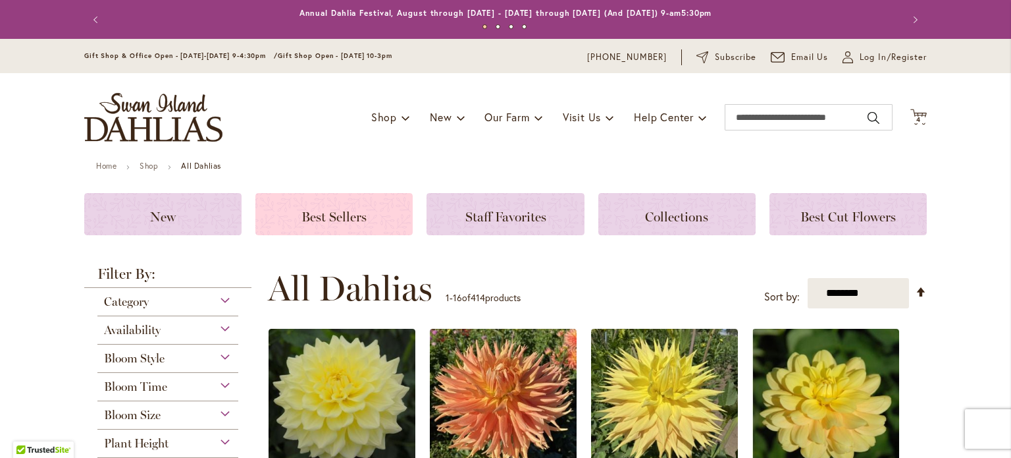
type input "**********"
click at [361, 202] on div "Best Sellers" at bounding box center [333, 214] width 157 height 42
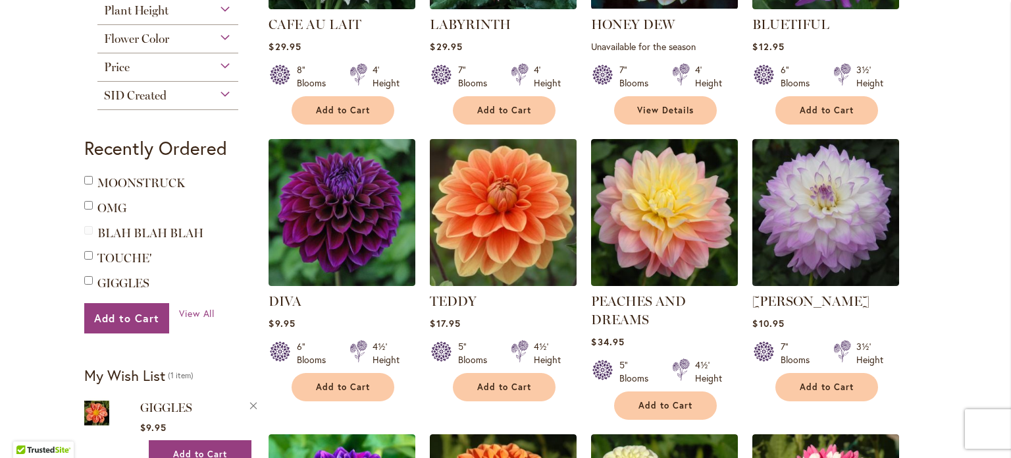
scroll to position [395, 0]
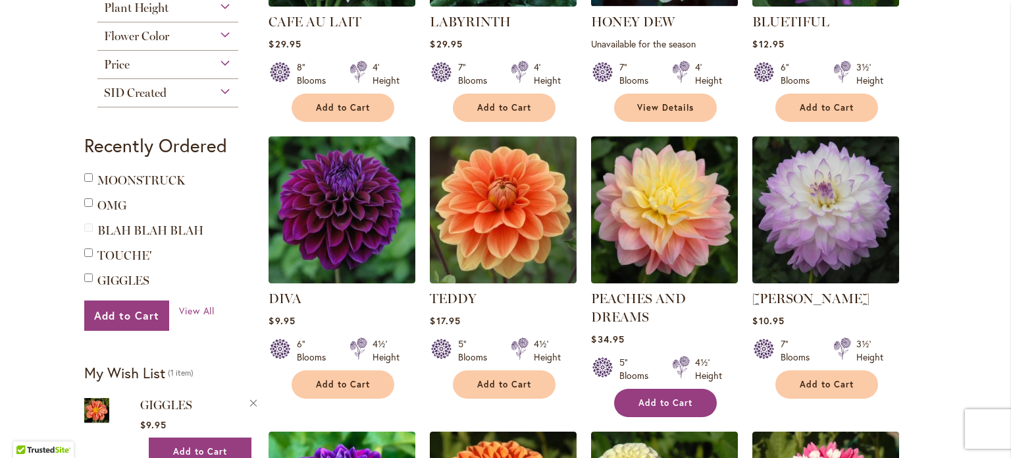
type input "**********"
click at [686, 408] on button "Add to Cart" at bounding box center [665, 402] width 103 height 28
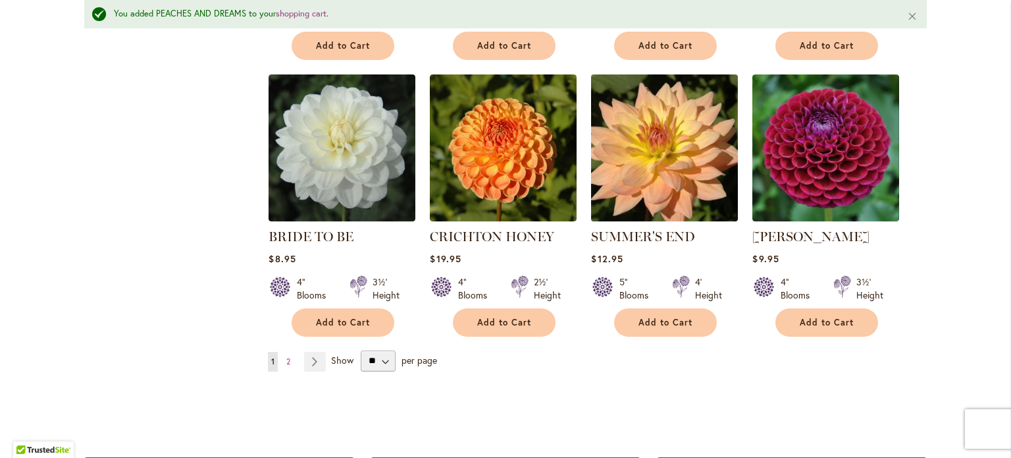
scroll to position [1088, 0]
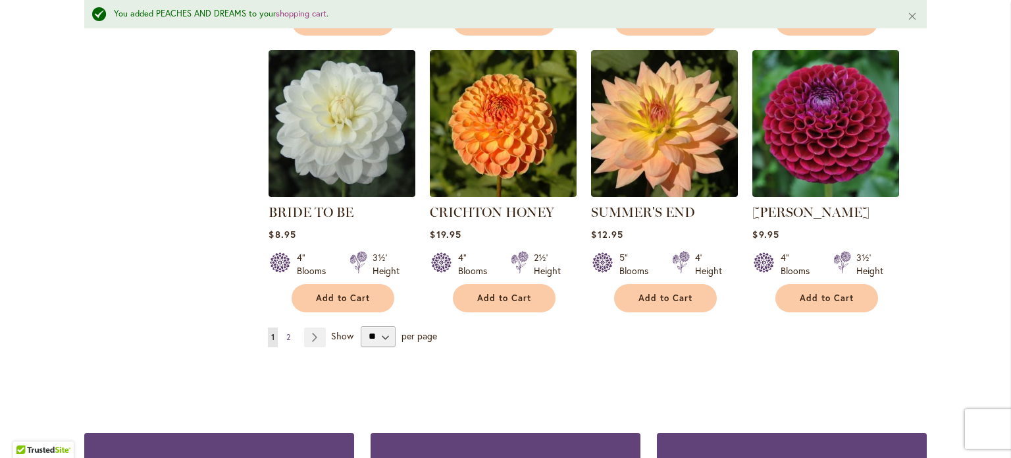
click at [288, 333] on link "Page 2" at bounding box center [288, 337] width 11 height 20
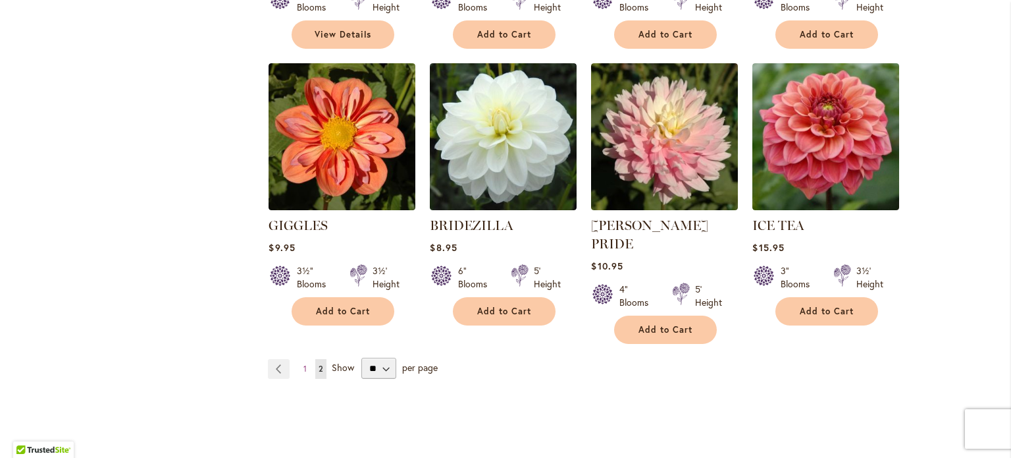
scroll to position [1053, 0]
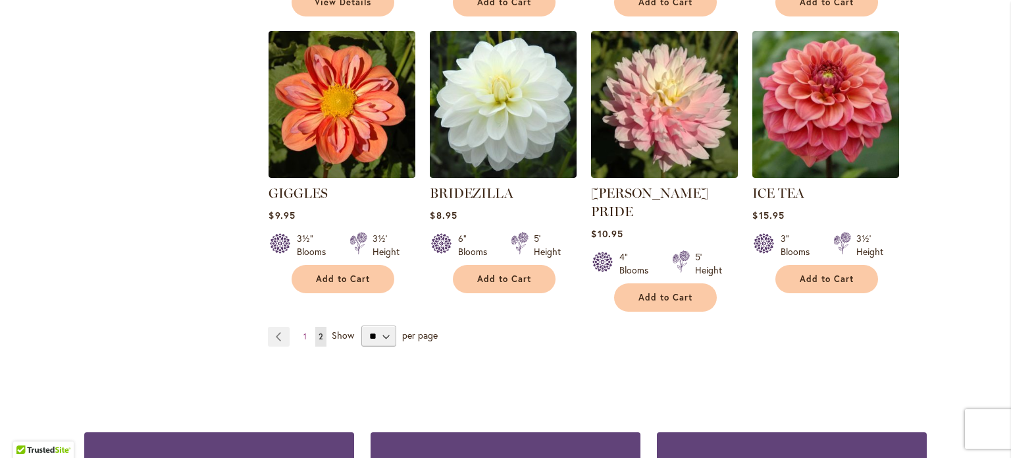
type input "**********"
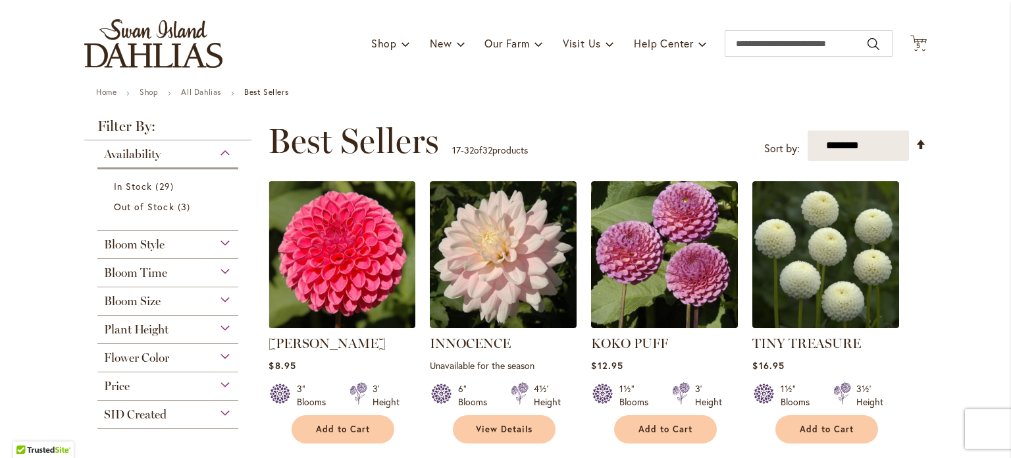
scroll to position [0, 0]
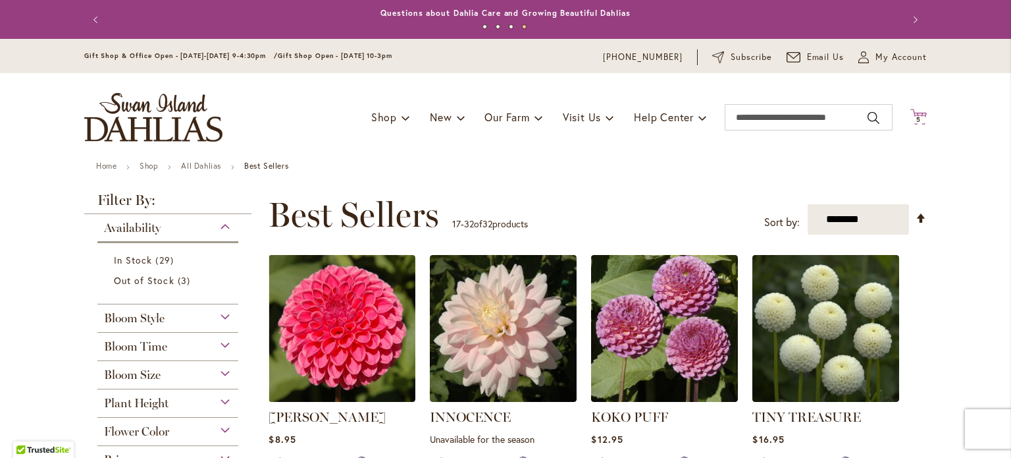
click at [910, 111] on icon "Cart .cls-1 { fill: #231f20; }" at bounding box center [918, 117] width 16 height 16
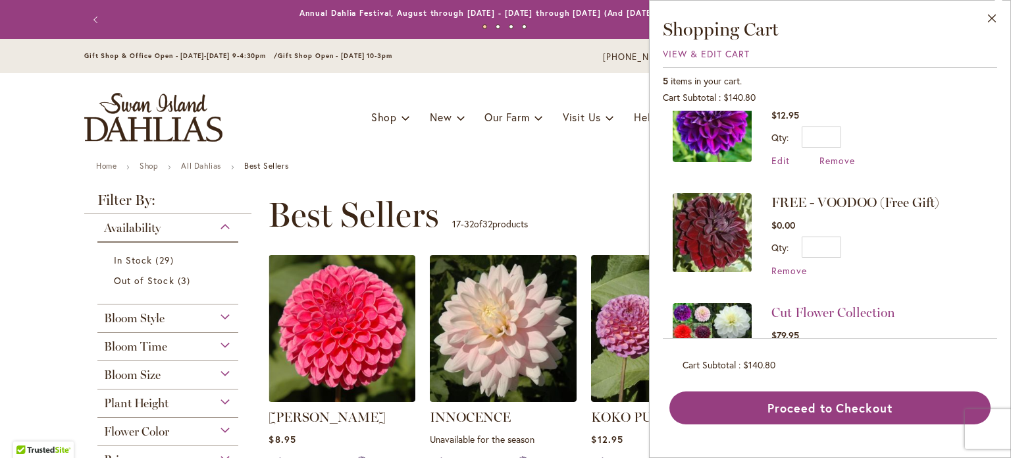
scroll to position [263, 0]
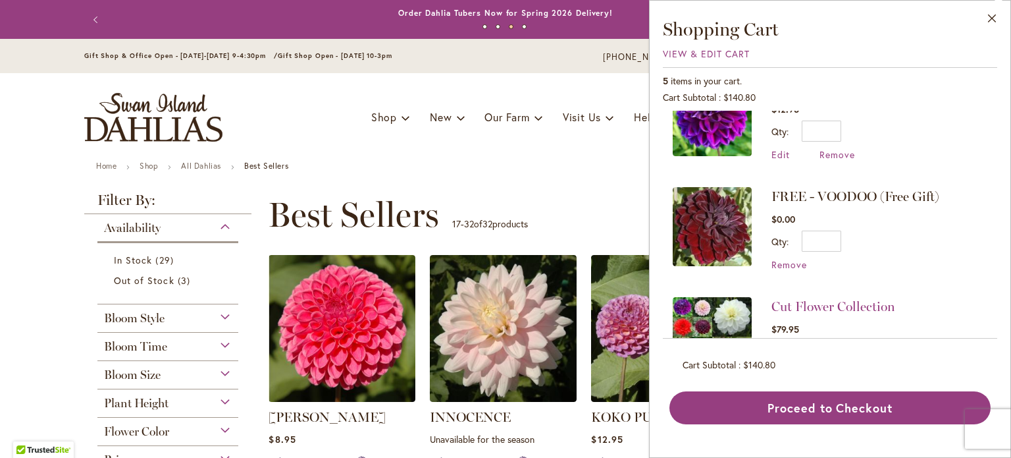
click at [793, 265] on li "FREE - VOODOO (Free Gift) $0.00 Qty * Update Remove" at bounding box center [830, 229] width 315 height 110
click at [776, 259] on span "Remove" at bounding box center [790, 264] width 36 height 13
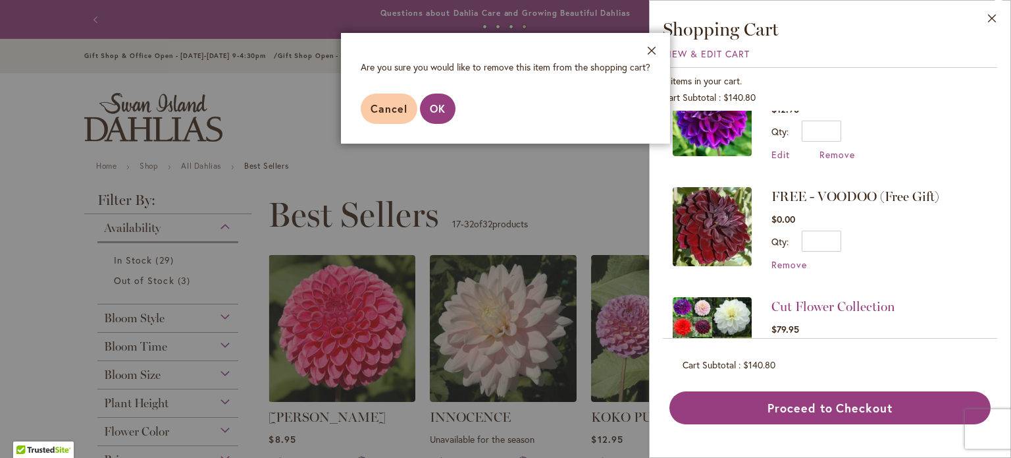
click at [423, 96] on footer "Cancel OK" at bounding box center [505, 109] width 329 height 70
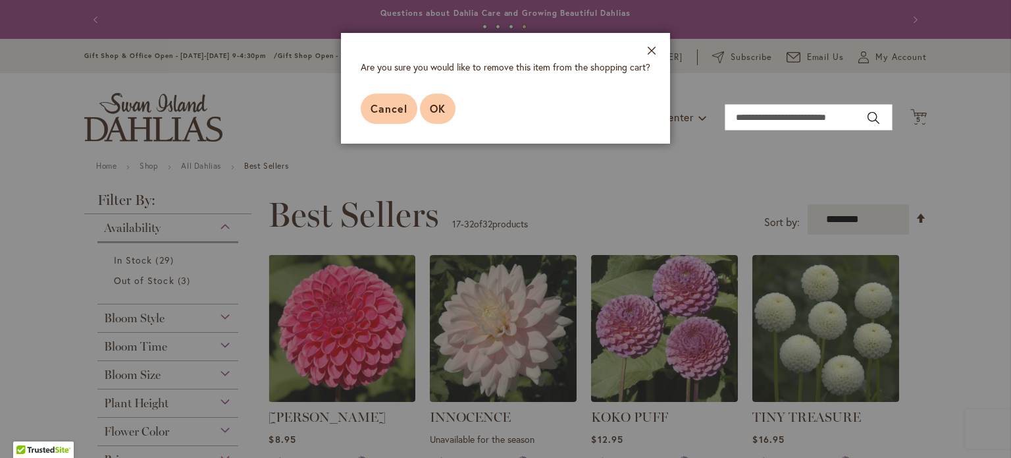
click at [434, 99] on button "OK" at bounding box center [438, 108] width 36 height 30
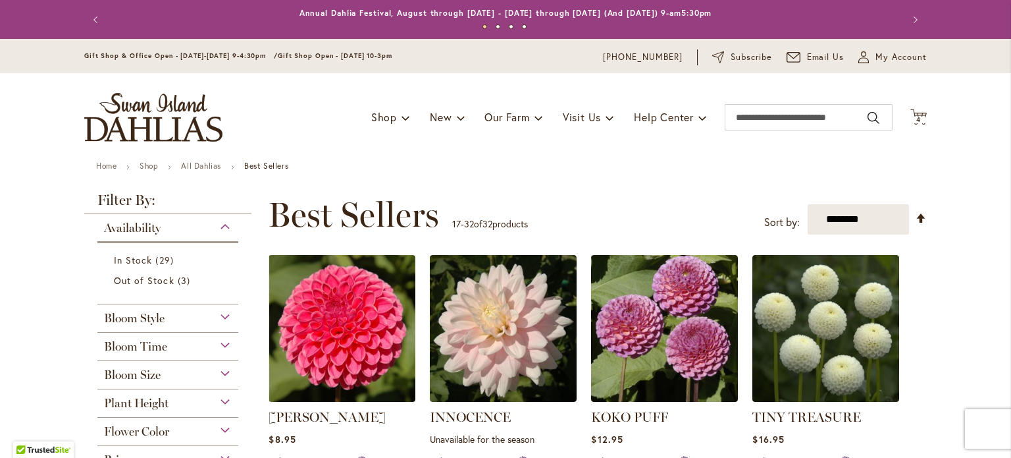
click at [926, 122] on div "Toggle Nav Shop Dahlia Tubers Collections Fresh Cut Dahlias Gardening Supplies …" at bounding box center [505, 117] width 869 height 88
click at [916, 123] on icon "Cart .cls-1 { fill: #231f20; }" at bounding box center [918, 117] width 16 height 16
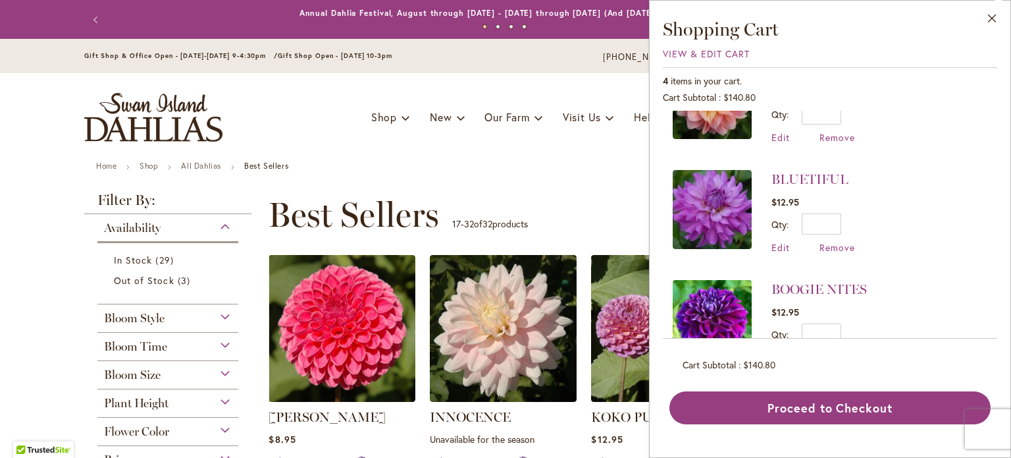
scroll to position [66, 0]
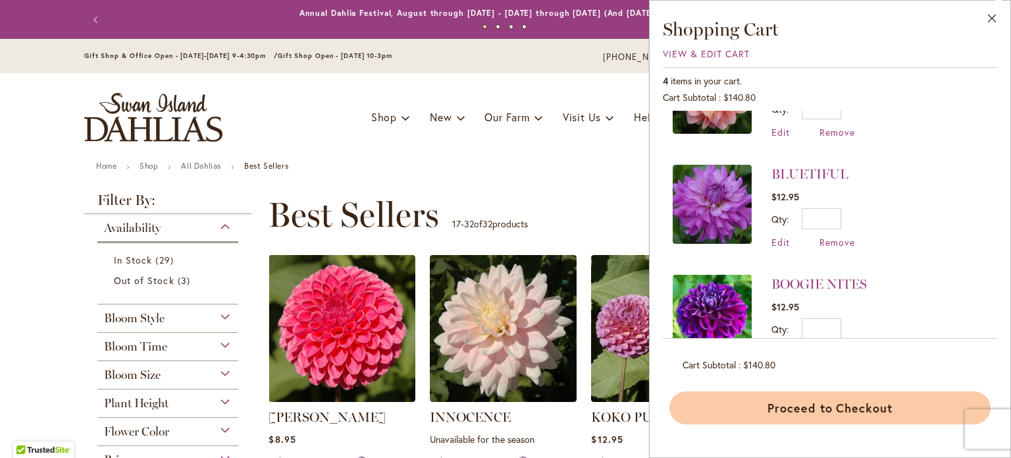
click at [877, 402] on button "Proceed to Checkout" at bounding box center [830, 407] width 321 height 33
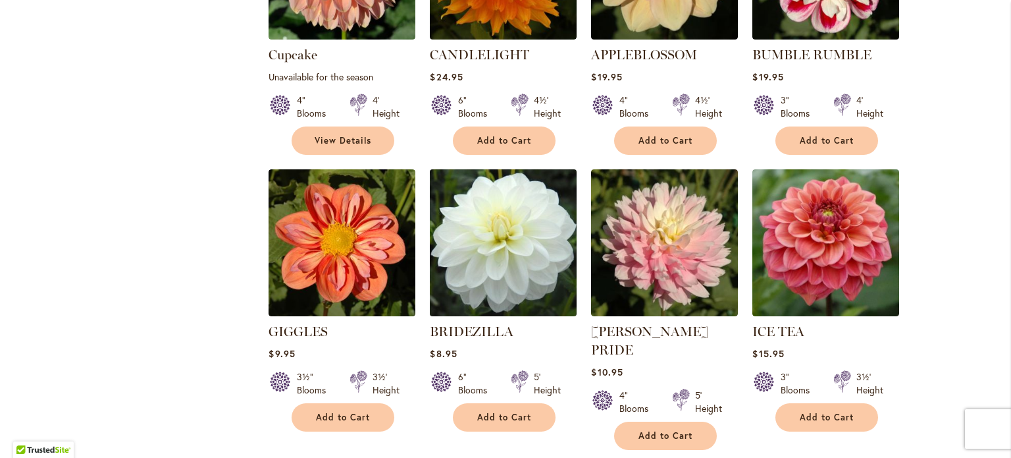
scroll to position [1119, 0]
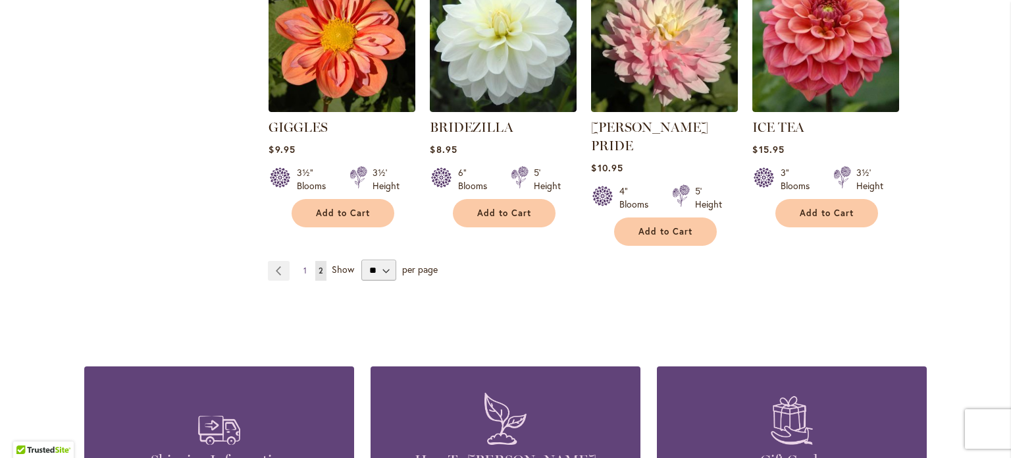
type input "**********"
click at [303, 265] on span "1" at bounding box center [304, 270] width 3 height 10
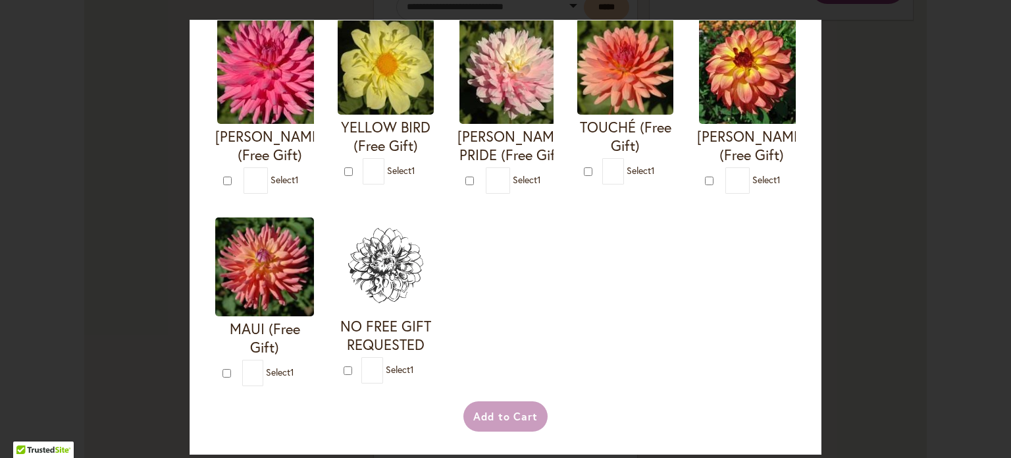
scroll to position [593, 0]
click at [465, 187] on div at bounding box center [471, 180] width 12 height 13
type input "*"
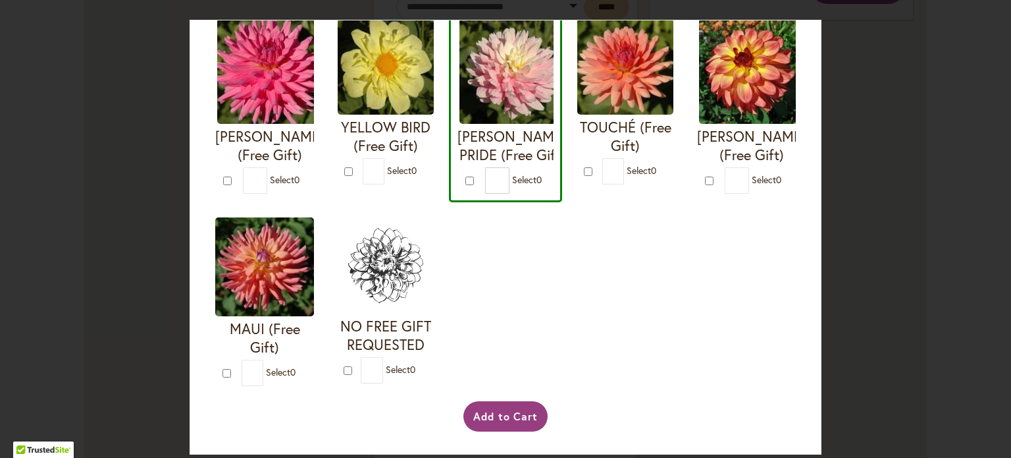
scroll to position [714, 0]
click at [496, 409] on button "Add to Cart" at bounding box center [505, 416] width 85 height 30
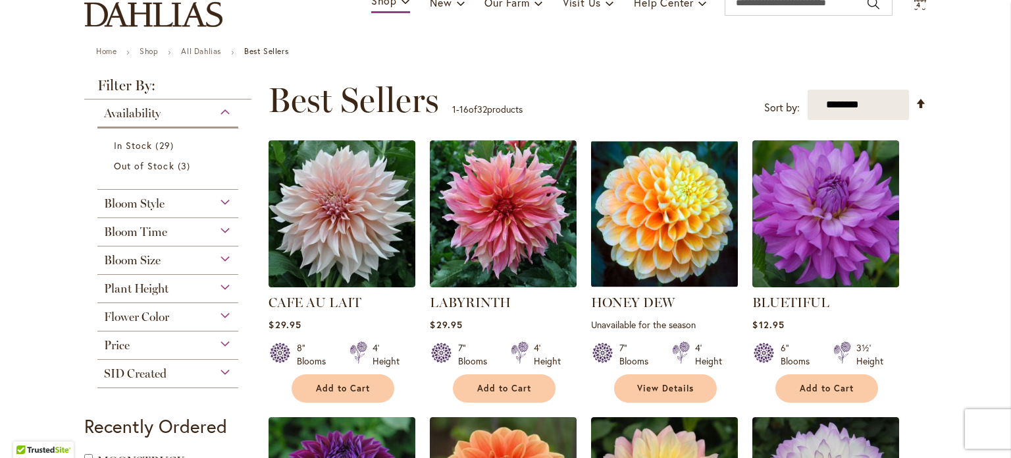
scroll to position [132, 0]
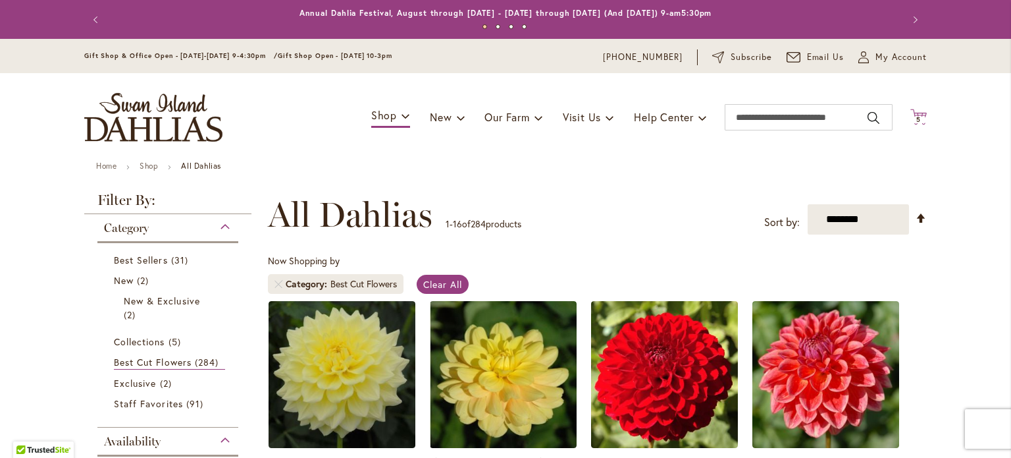
type input "**********"
click at [914, 123] on icon "Cart .cls-1 { fill: #231f20; }" at bounding box center [918, 117] width 16 height 16
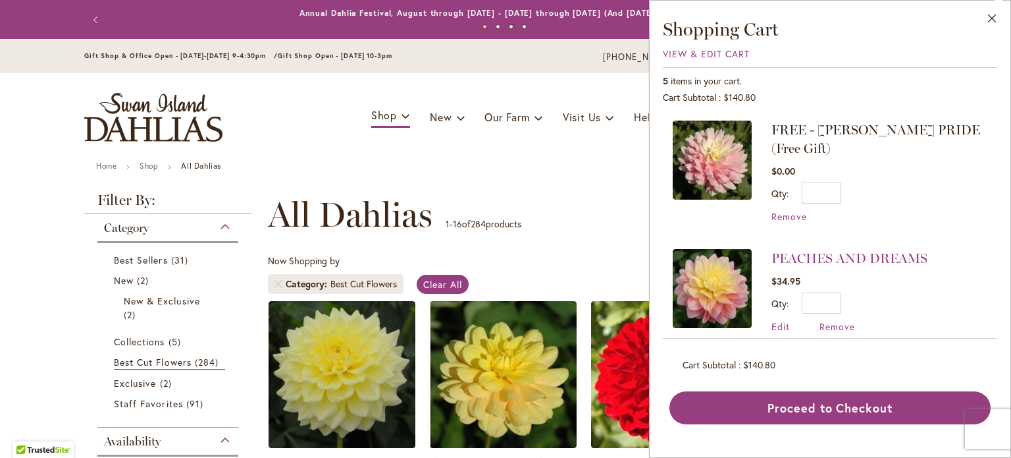
click at [349, 78] on div "Toggle Nav Shop Dahlia Tubers Collections Fresh Cut Dahlias Gardening Supplies …" at bounding box center [505, 117] width 869 height 88
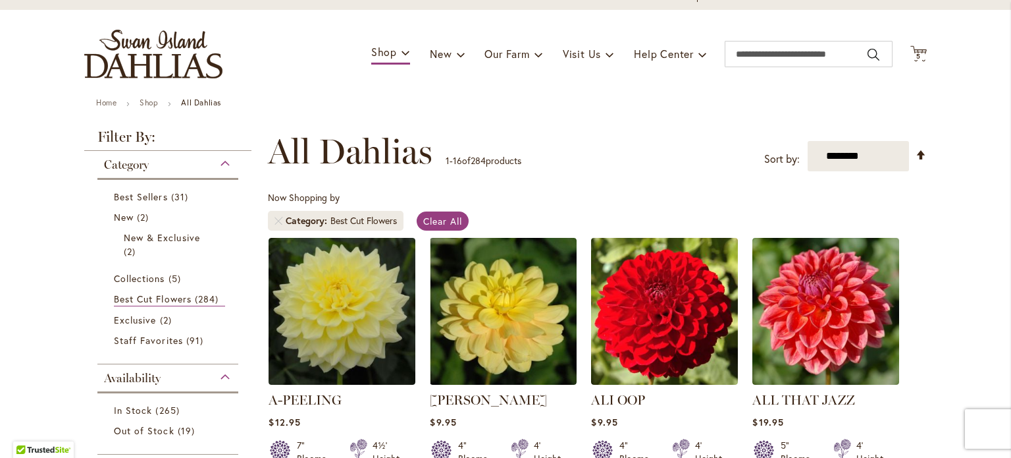
scroll to position [66, 0]
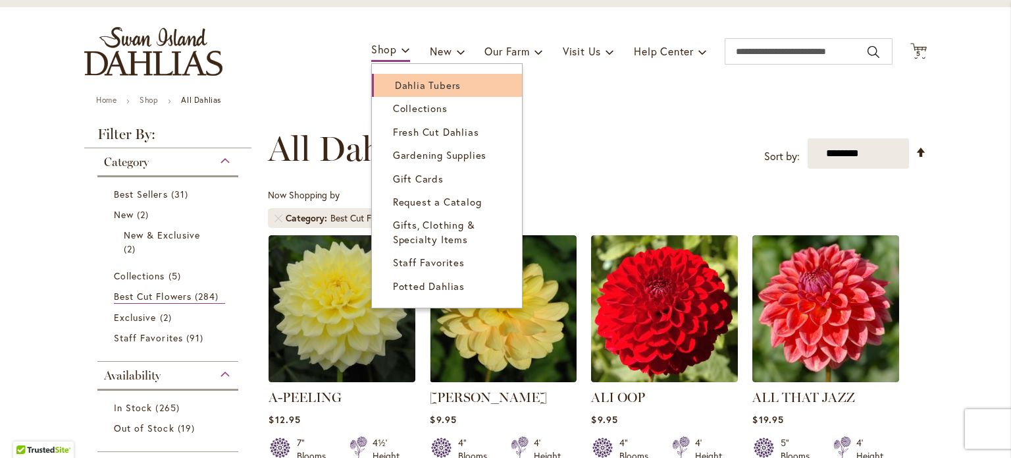
click at [400, 91] on span "Dahlia Tubers" at bounding box center [428, 84] width 66 height 13
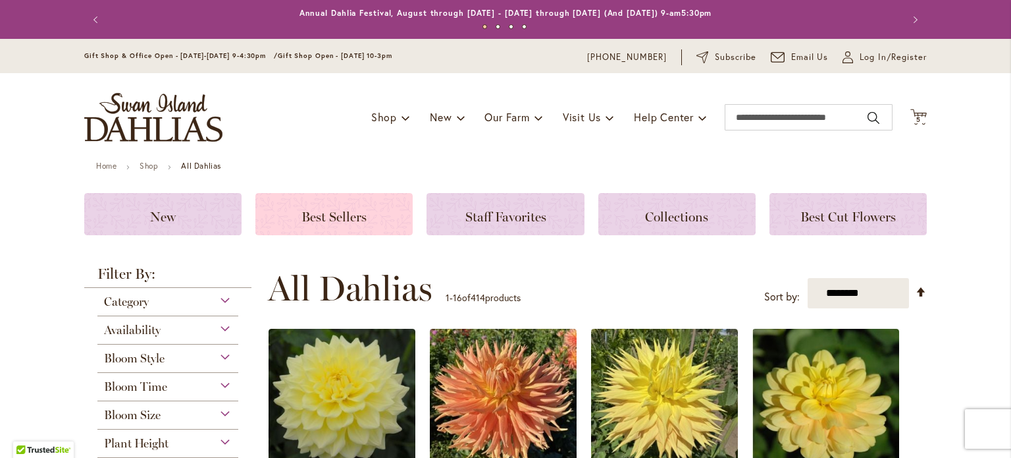
type input "**********"
click at [382, 201] on div "Best Sellers" at bounding box center [333, 214] width 157 height 42
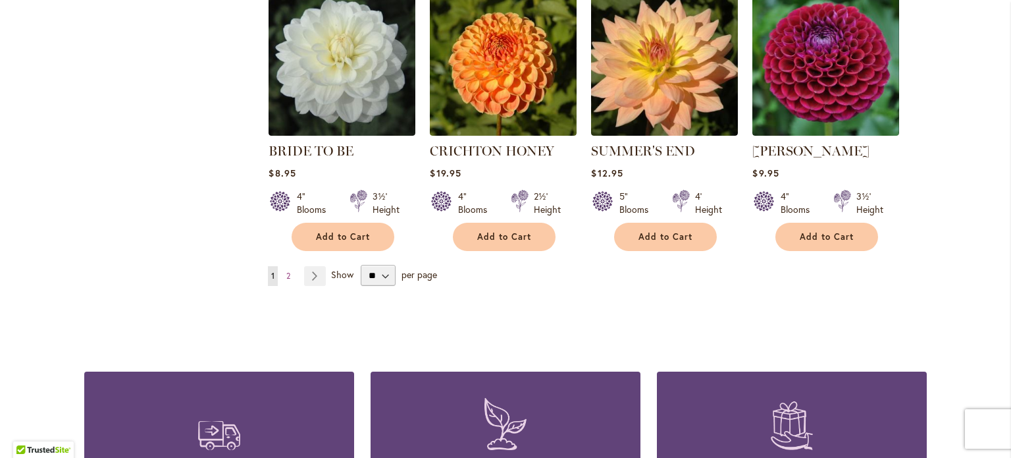
scroll to position [1119, 0]
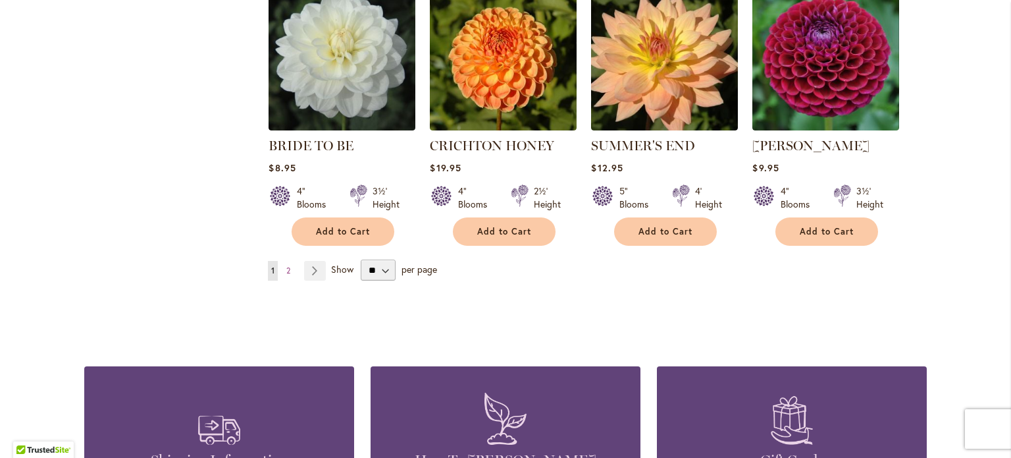
type input "**********"
click at [287, 271] on ul "You're currently reading page 1 Page 2 Page Next" at bounding box center [299, 271] width 63 height 20
click at [286, 271] on link "Page 2" at bounding box center [288, 271] width 11 height 20
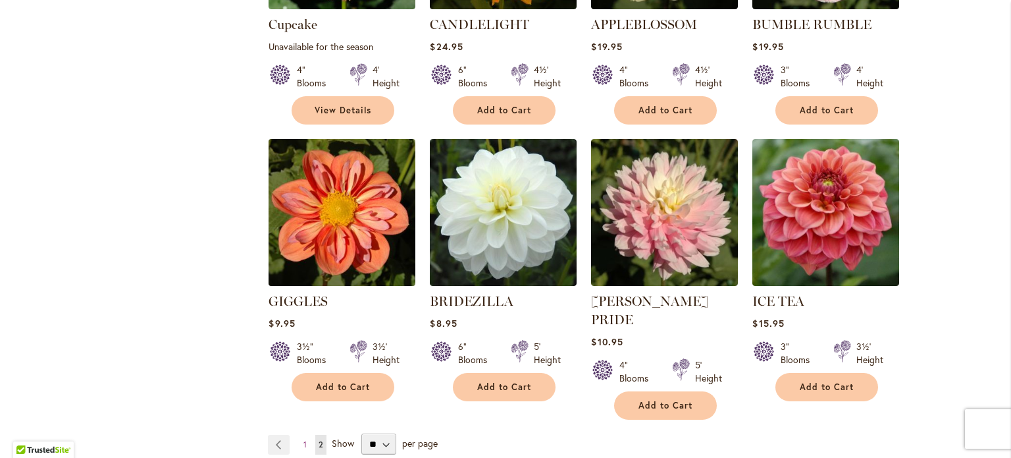
scroll to position [988, 0]
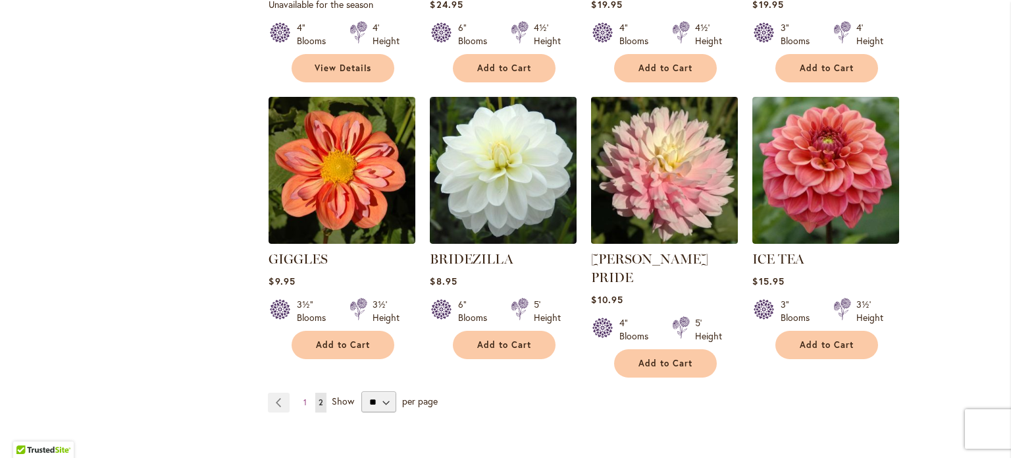
type input "**********"
click at [642, 179] on img at bounding box center [665, 170] width 154 height 154
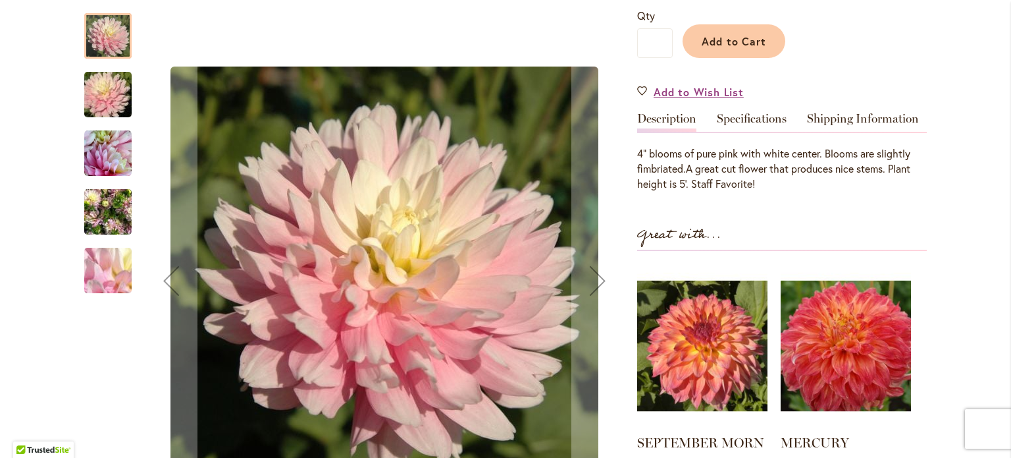
scroll to position [329, 0]
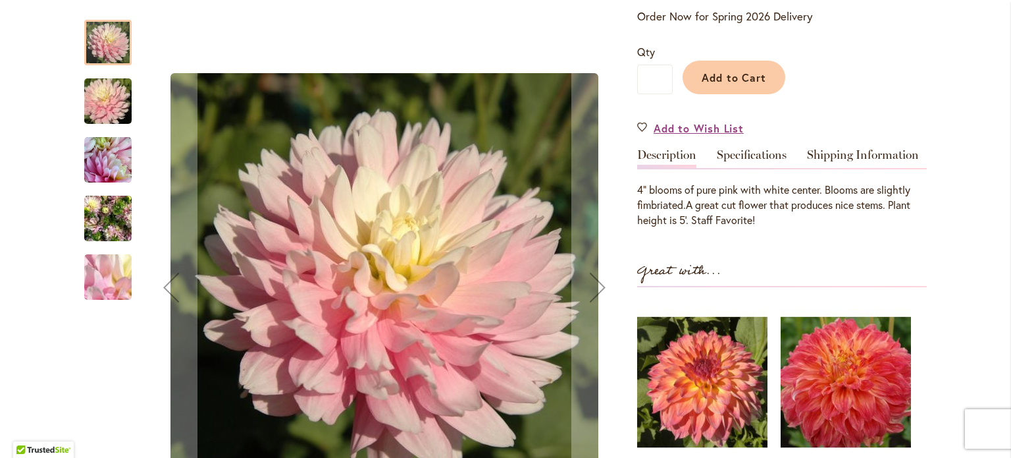
type input "**********"
click at [103, 82] on img "CHILSON'S PRIDE" at bounding box center [108, 101] width 95 height 63
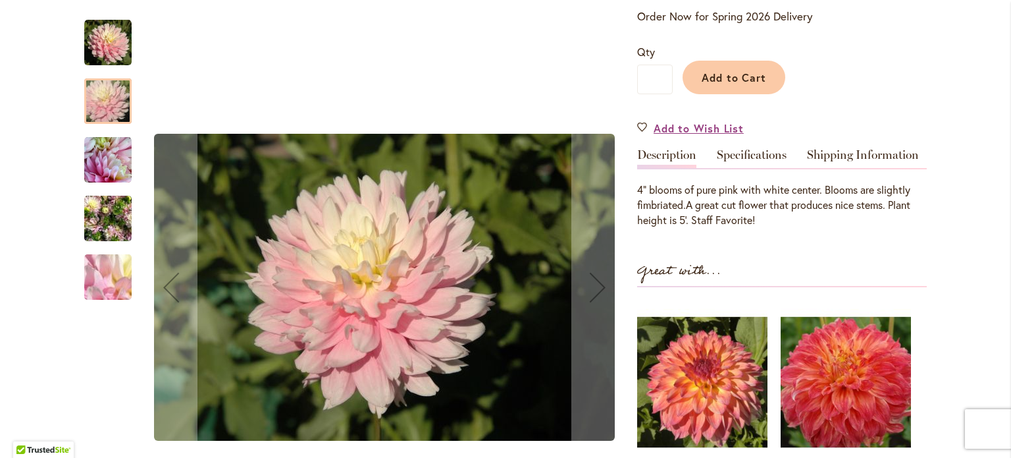
click at [84, 147] on img "CHILSON'S PRIDE" at bounding box center [107, 159] width 47 height 47
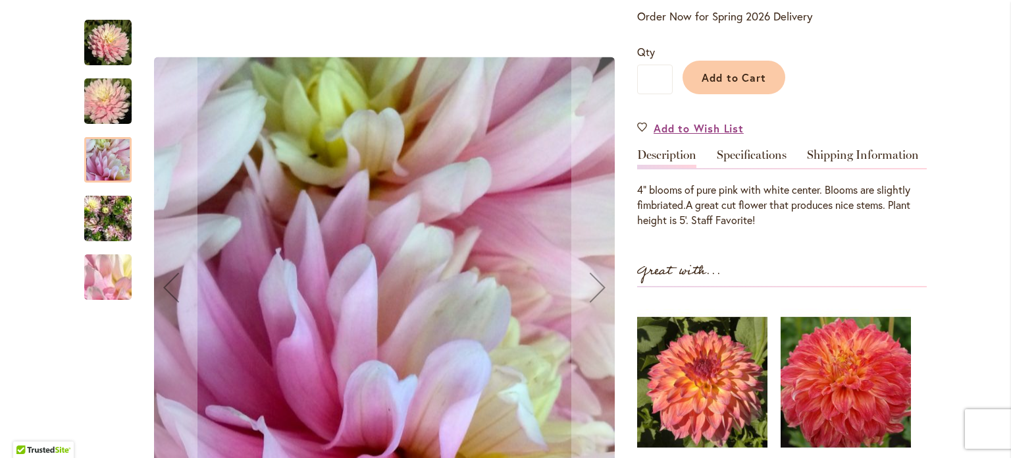
click at [105, 213] on img "CHILSON'S PRIDE" at bounding box center [107, 218] width 47 height 63
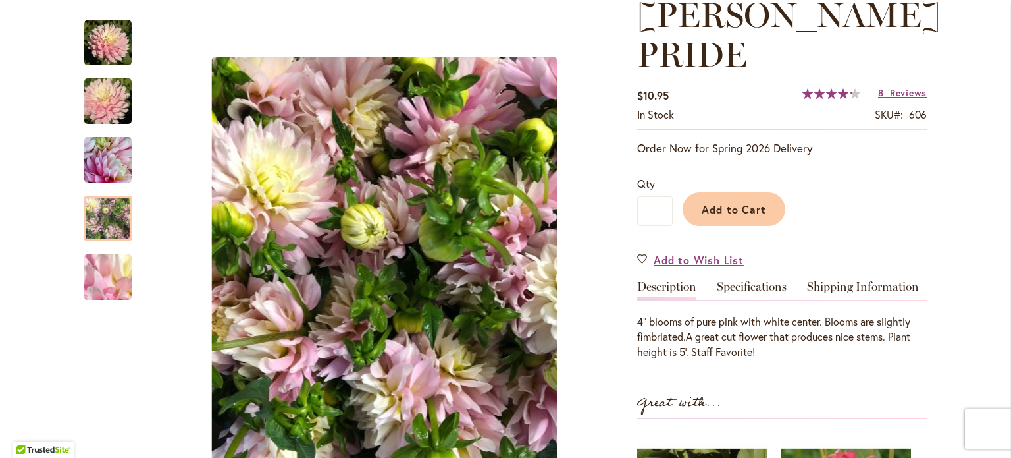
scroll to position [198, 0]
click at [735, 284] on link "Specifications" at bounding box center [752, 289] width 70 height 19
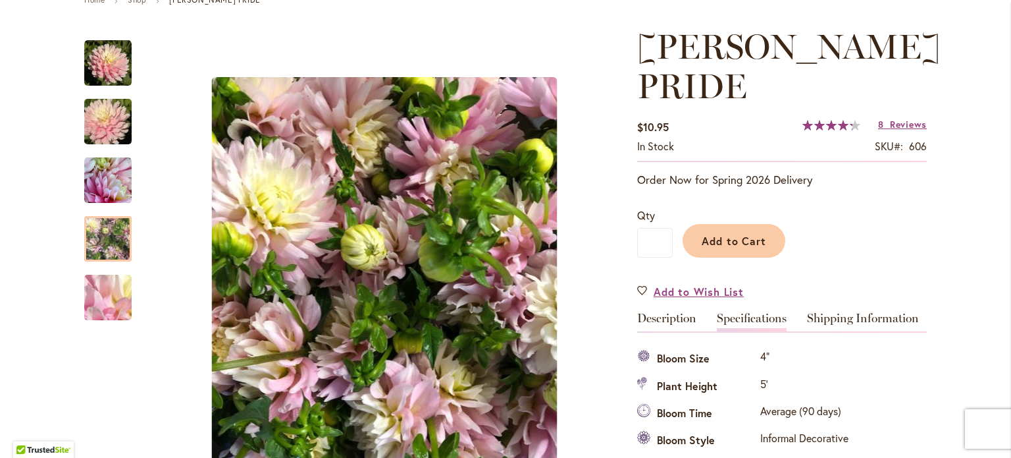
scroll to position [16, 0]
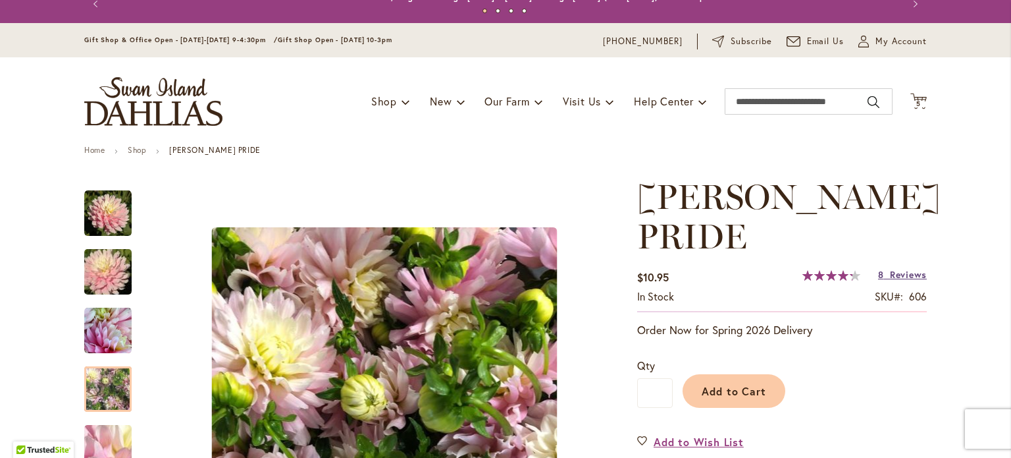
click at [891, 273] on span "Reviews" at bounding box center [908, 274] width 37 height 13
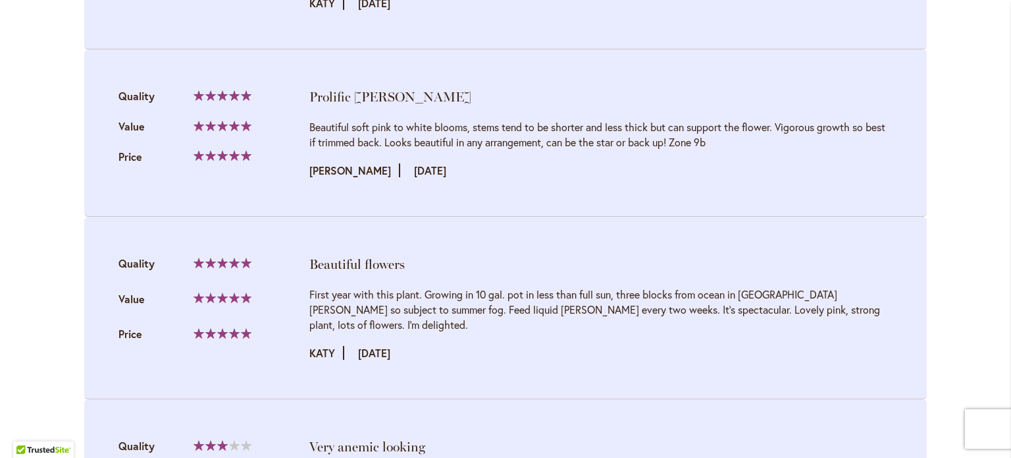
scroll to position [2145, 0]
